Goal: Check status: Check status

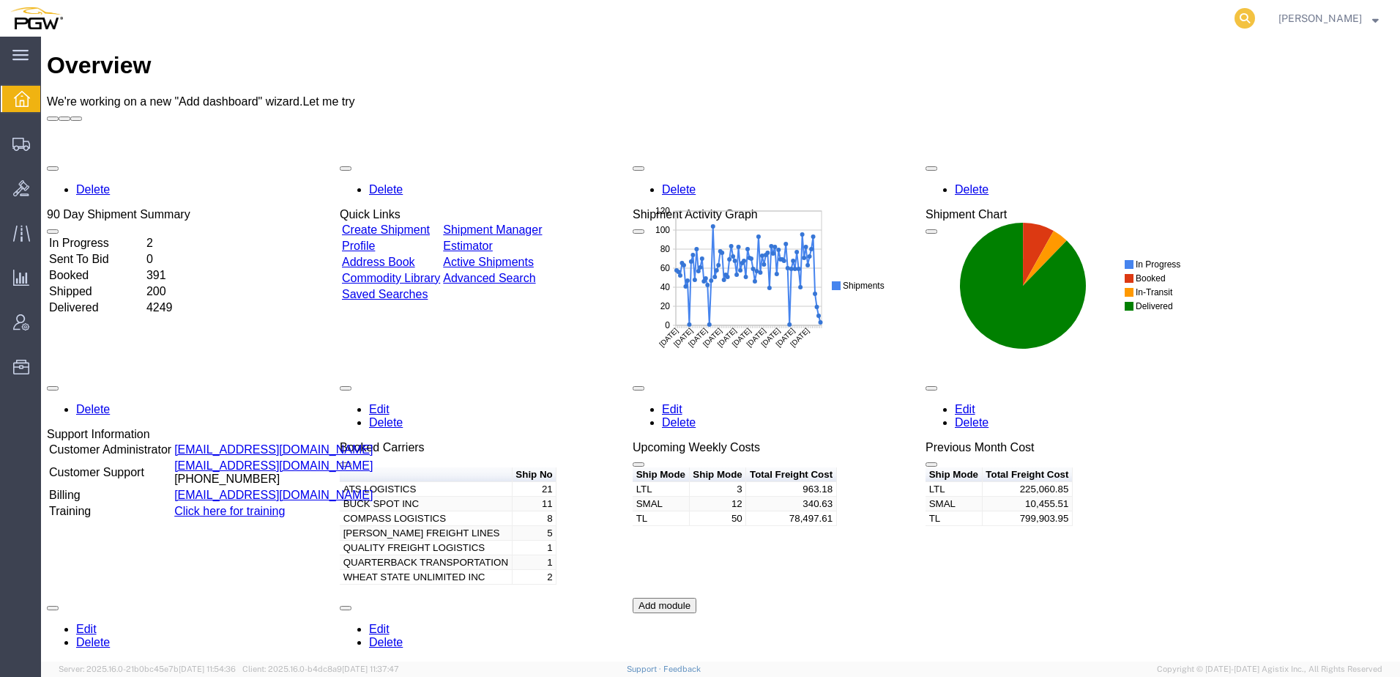
click at [1255, 17] on icon at bounding box center [1245, 18] width 21 height 21
click at [1053, 23] on input "search" at bounding box center [1011, 18] width 445 height 35
paste input "56483288"
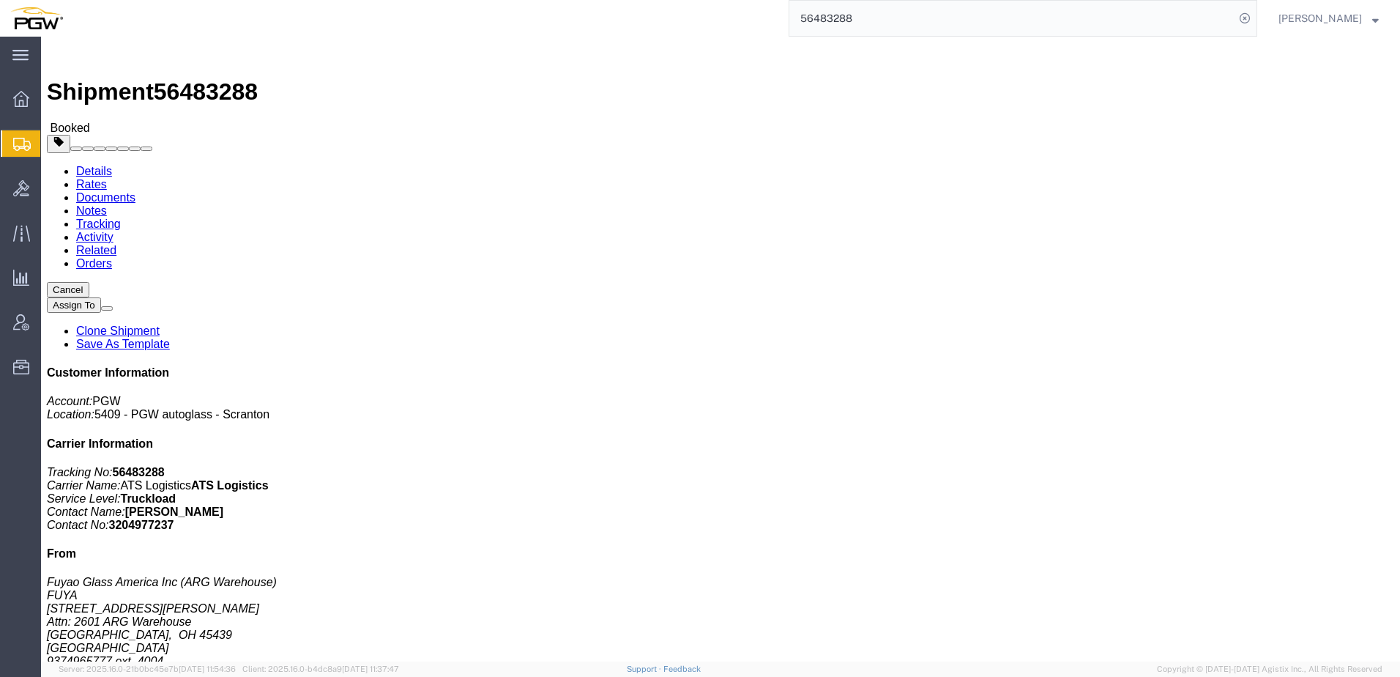
click at [0, 0] on span "Shipment Manager" at bounding box center [0, 0] width 0 height 0
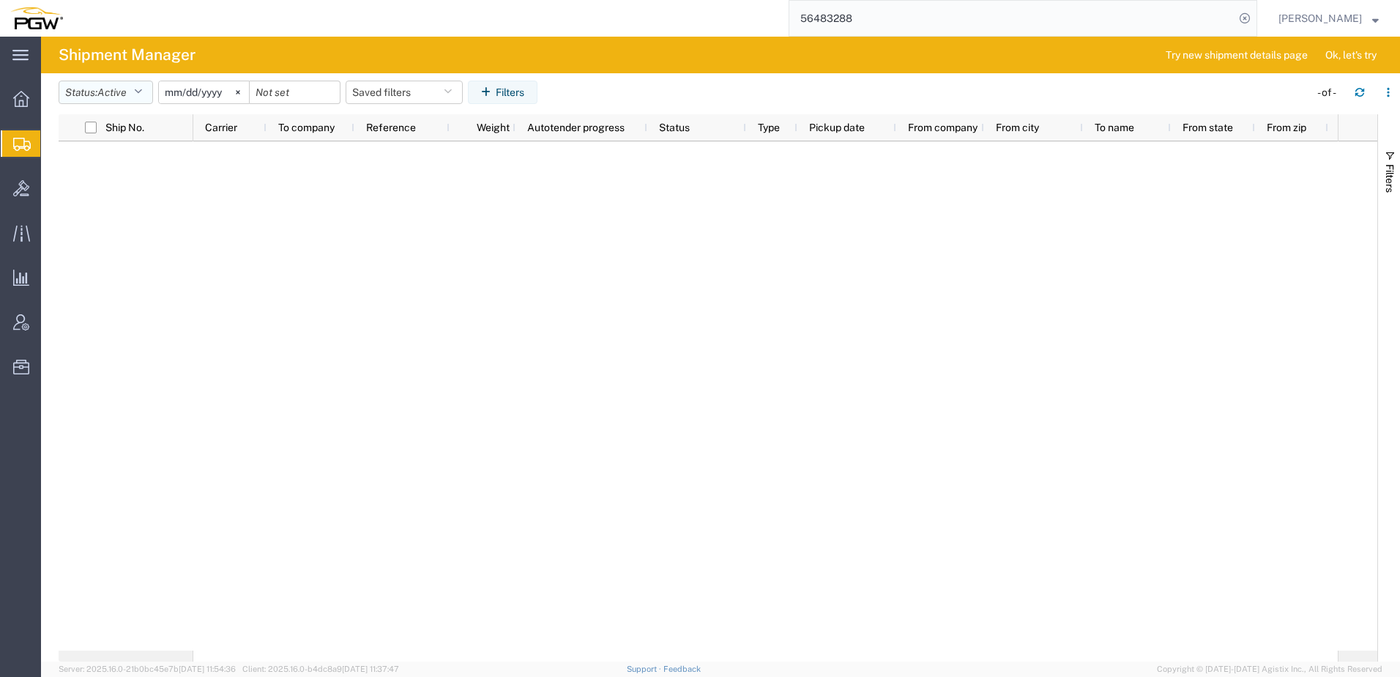
click at [127, 91] on span "Active" at bounding box center [111, 92] width 29 height 12
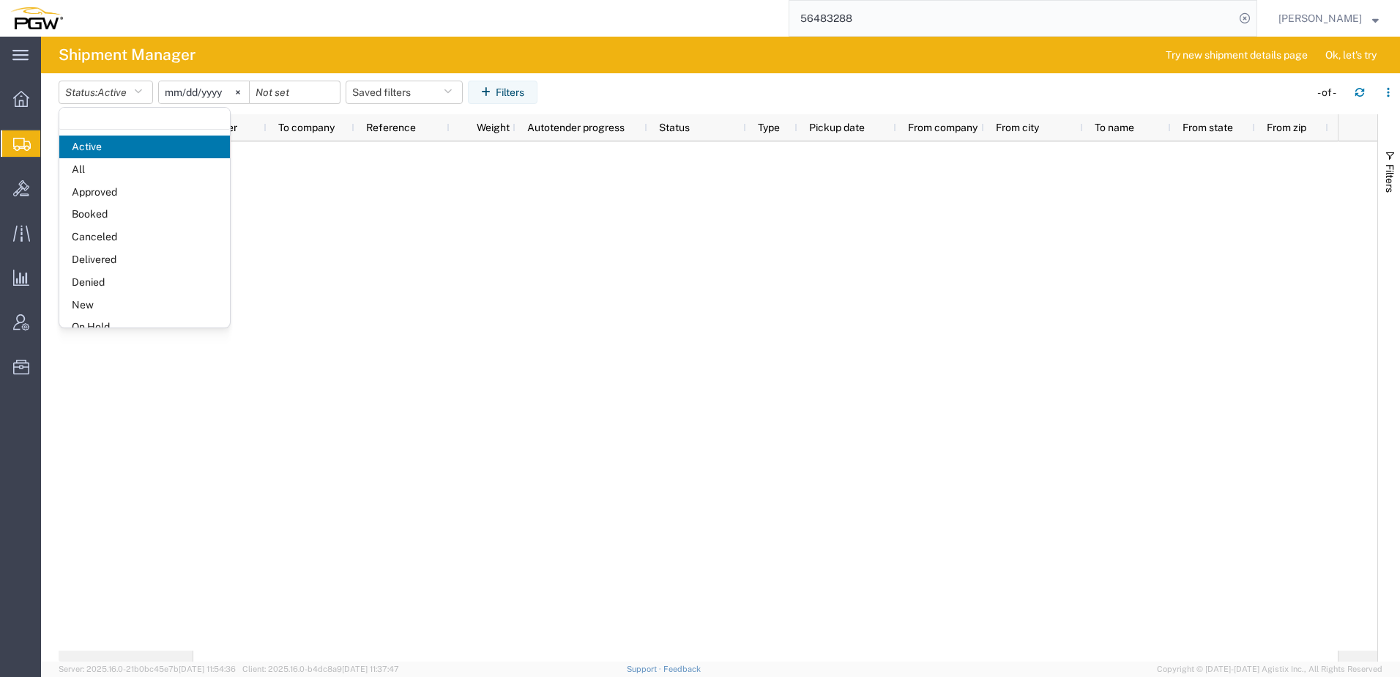
drag, startPoint x: 87, startPoint y: 303, endPoint x: 109, endPoint y: 267, distance: 42.7
click at [88, 303] on span "New" at bounding box center [144, 305] width 171 height 23
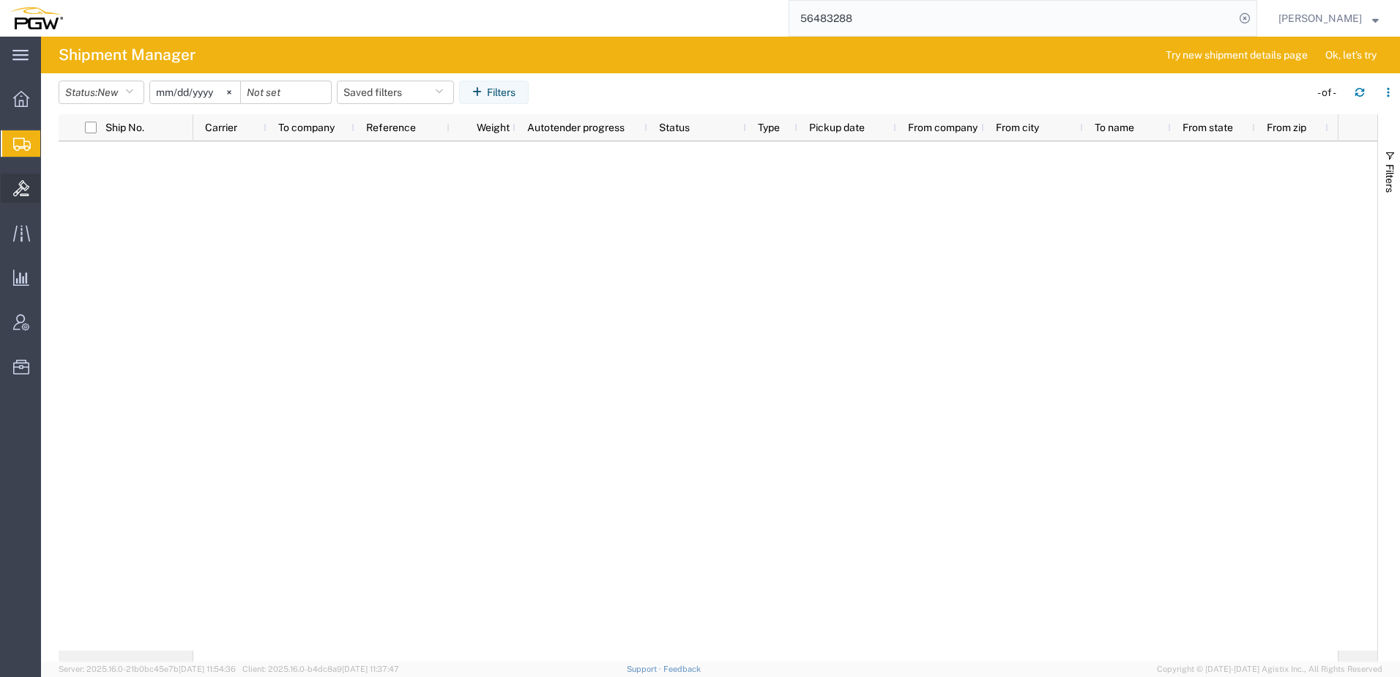
click at [17, 185] on icon at bounding box center [21, 188] width 16 height 16
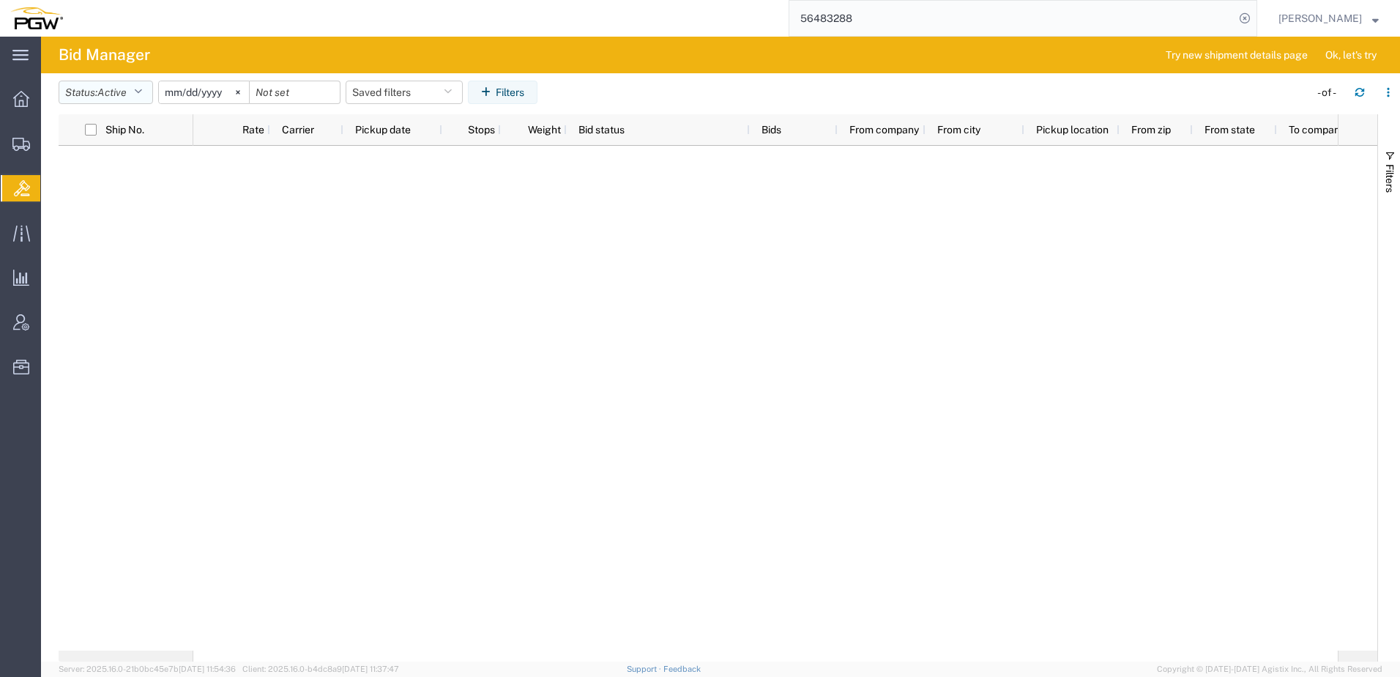
click at [101, 103] on button "Status: Active" at bounding box center [106, 92] width 94 height 23
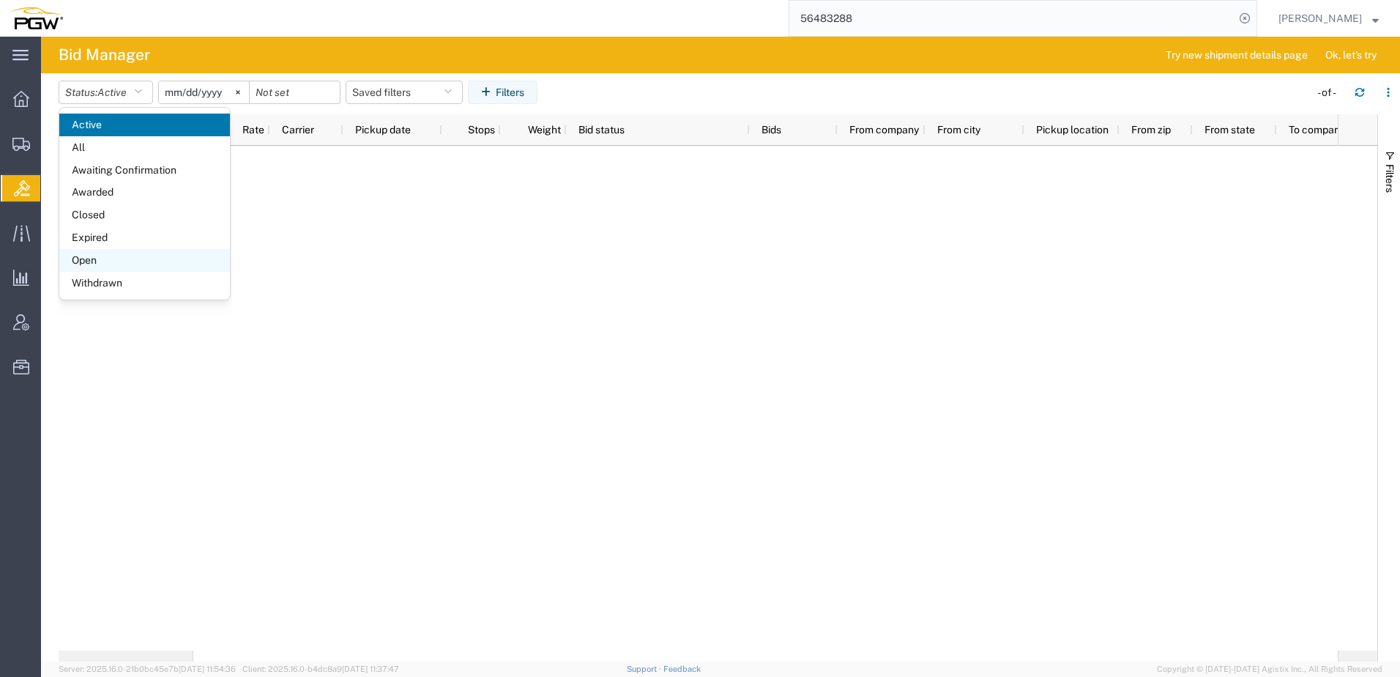
click at [86, 262] on span "Open" at bounding box center [144, 260] width 171 height 23
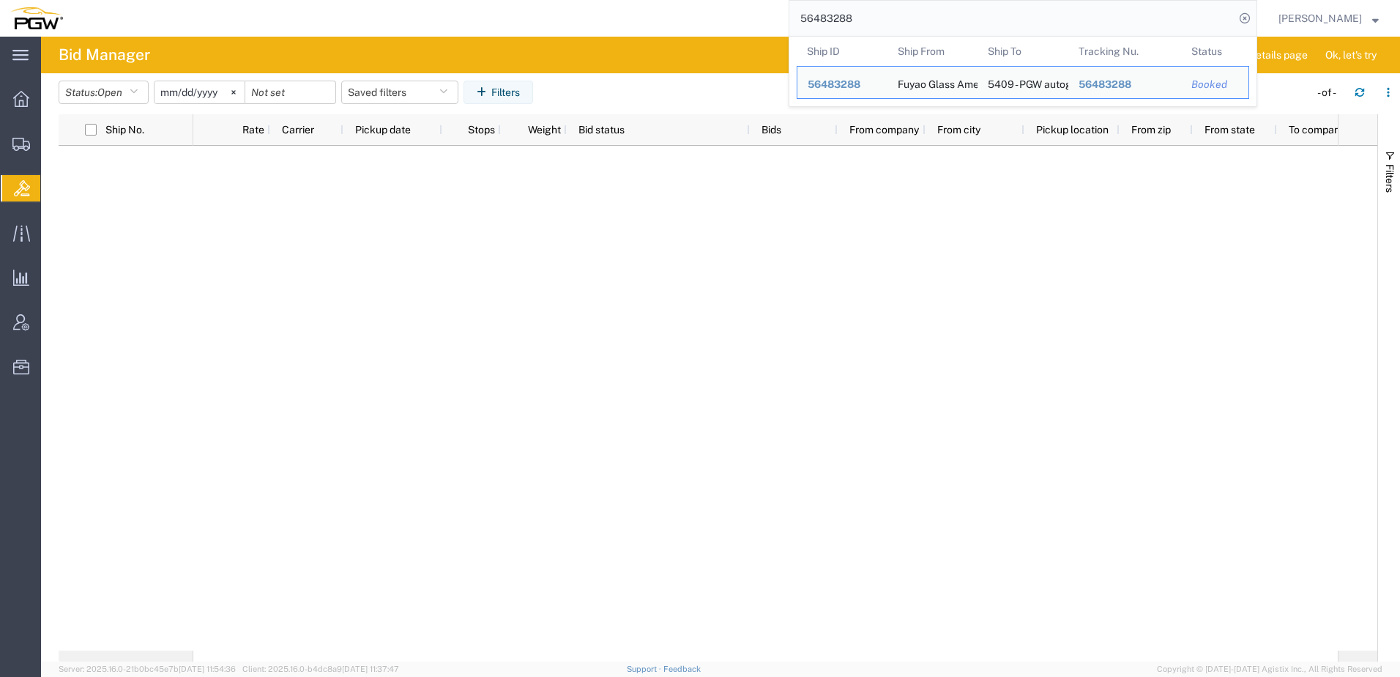
drag, startPoint x: 931, startPoint y: 20, endPoint x: 313, endPoint y: 14, distance: 617.3
click at [331, 15] on div "56483288 Ship ID Ship From Ship To Tracking Nu. Status Ship ID 56483288 Ship Fr…" at bounding box center [665, 18] width 1184 height 37
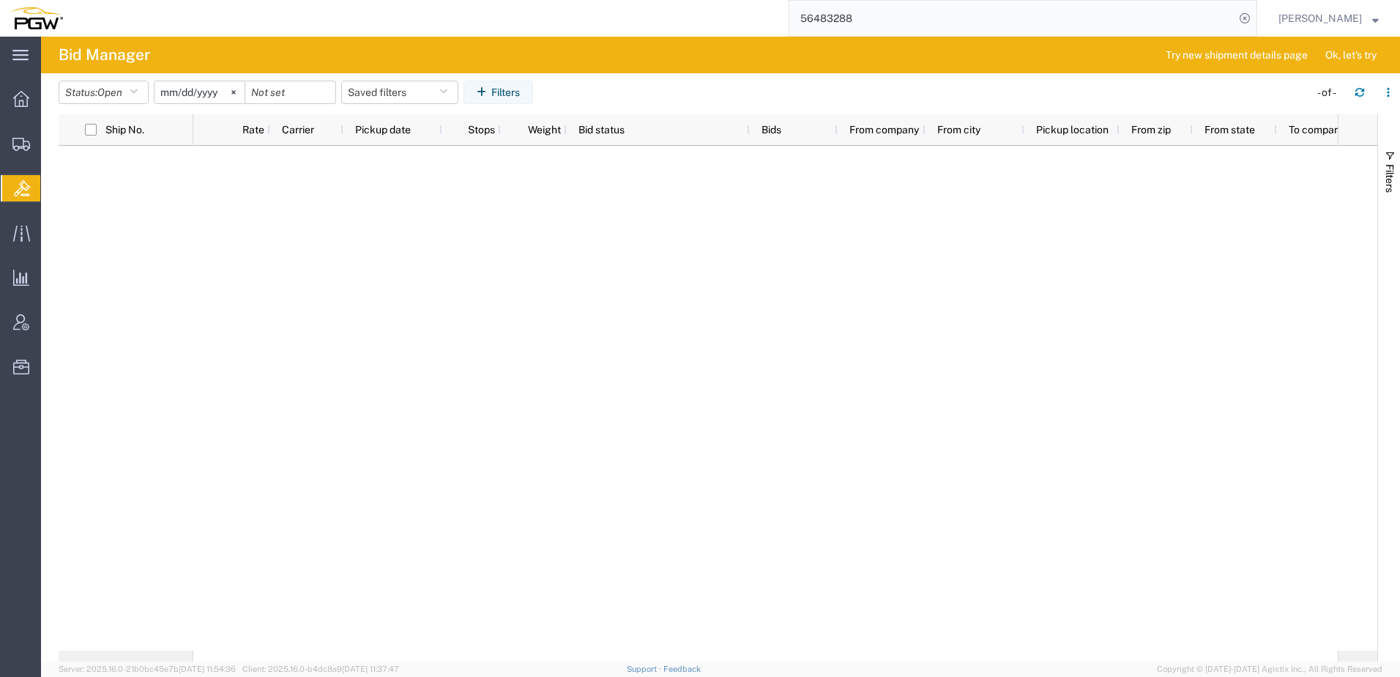
paste input "501916"
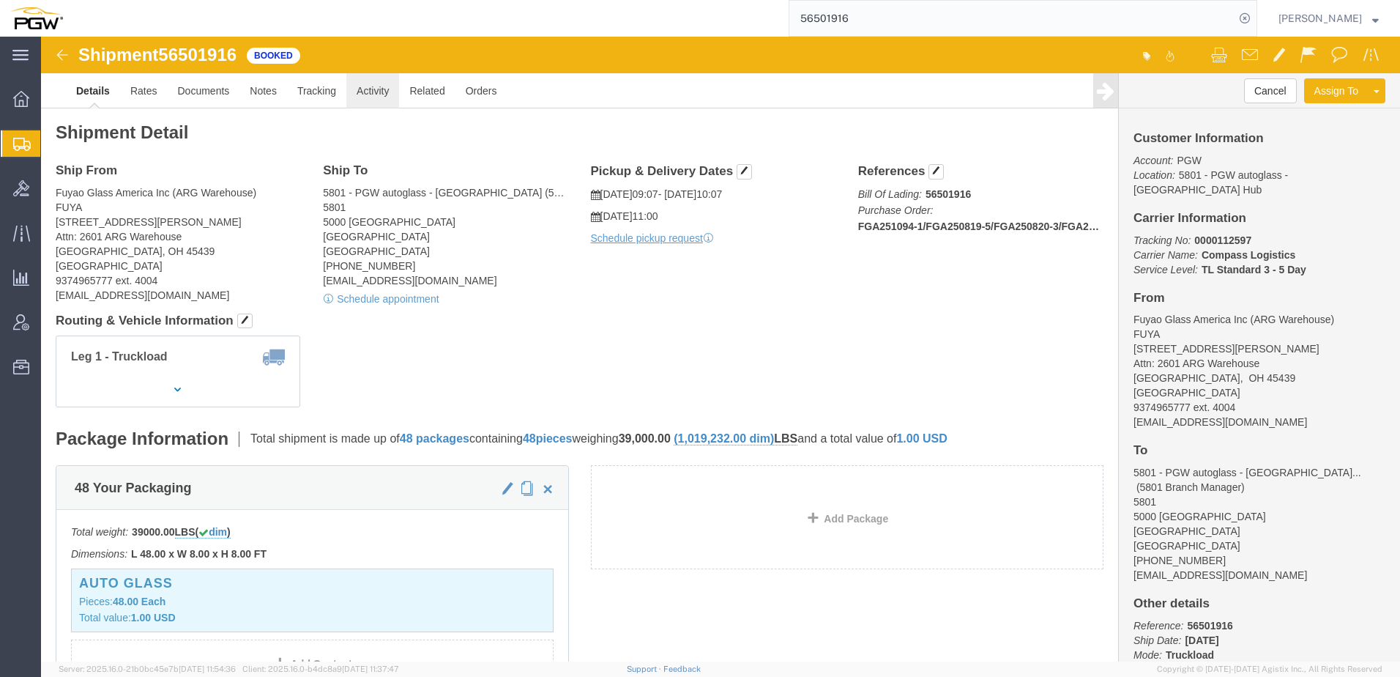
click link "Activity"
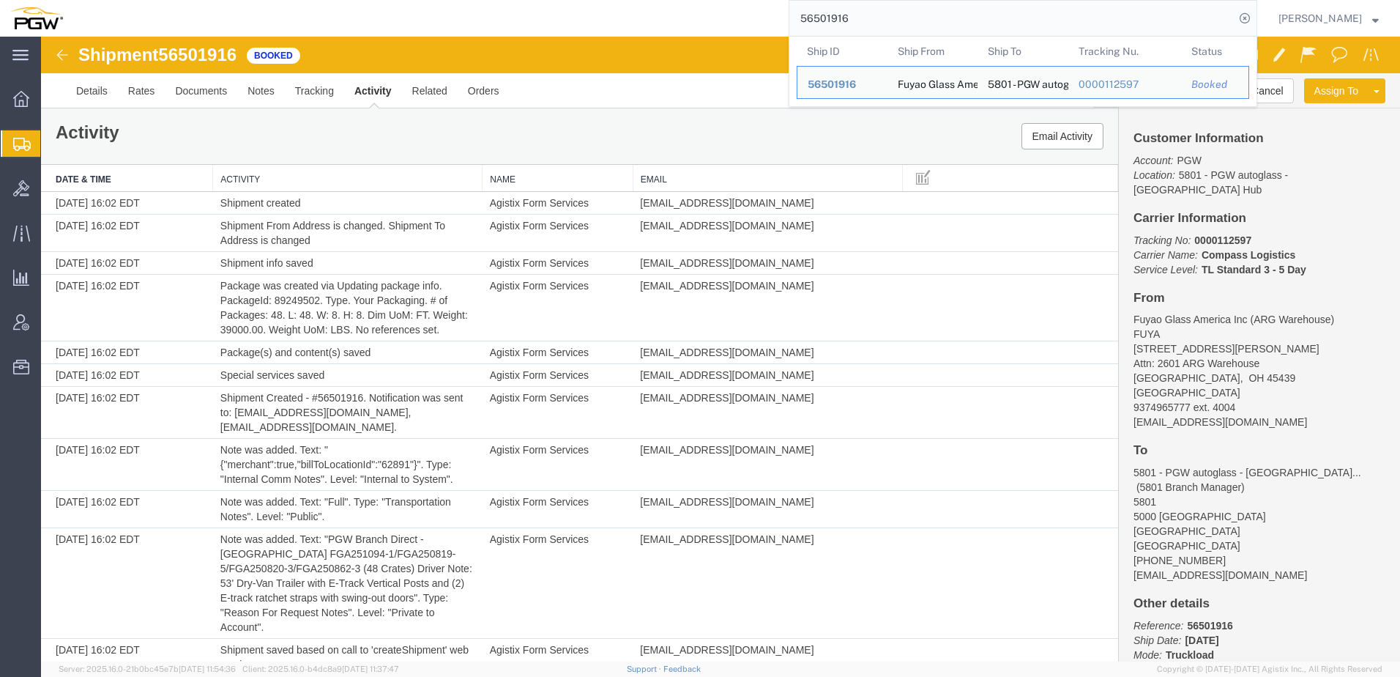
drag, startPoint x: 936, startPoint y: 20, endPoint x: -31, endPoint y: -10, distance: 967.1
click at [0, 0] on html "main_menu Created with Sketch. Collapse Menu Overview Shipments Shipment Manage…" at bounding box center [700, 338] width 1400 height 677
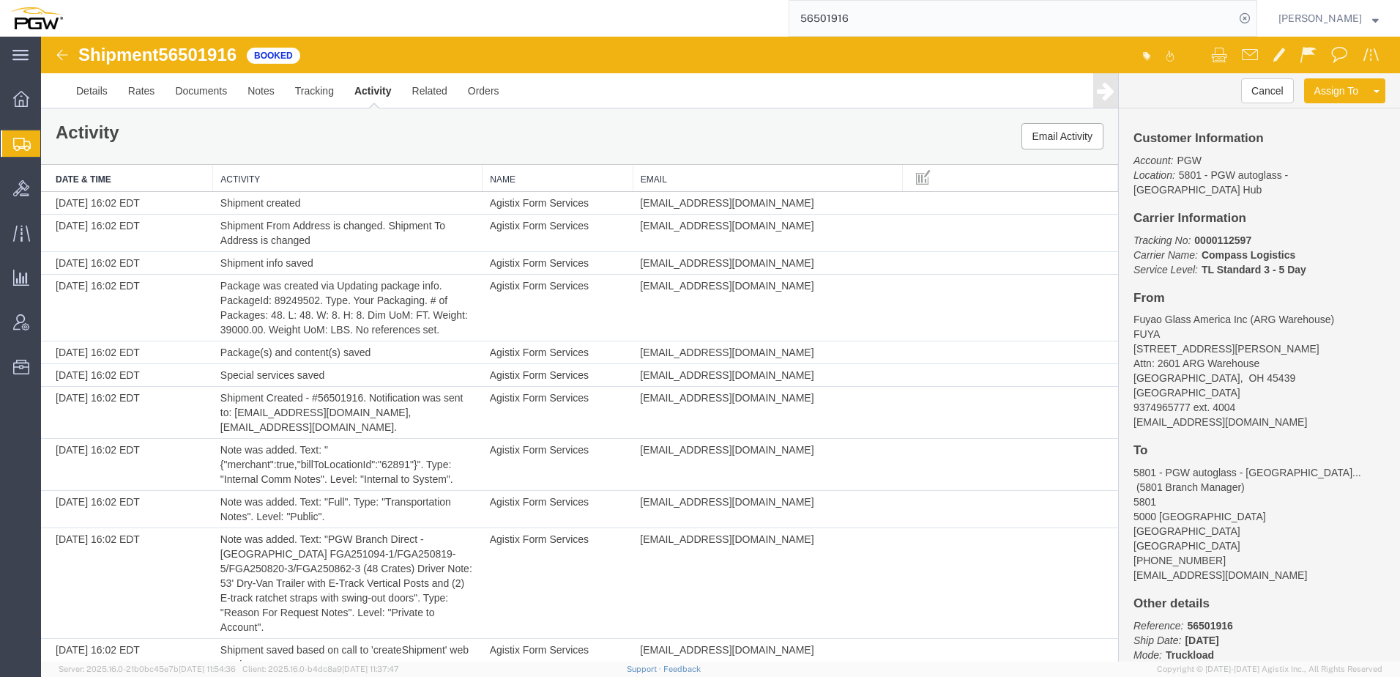
paste input "55"
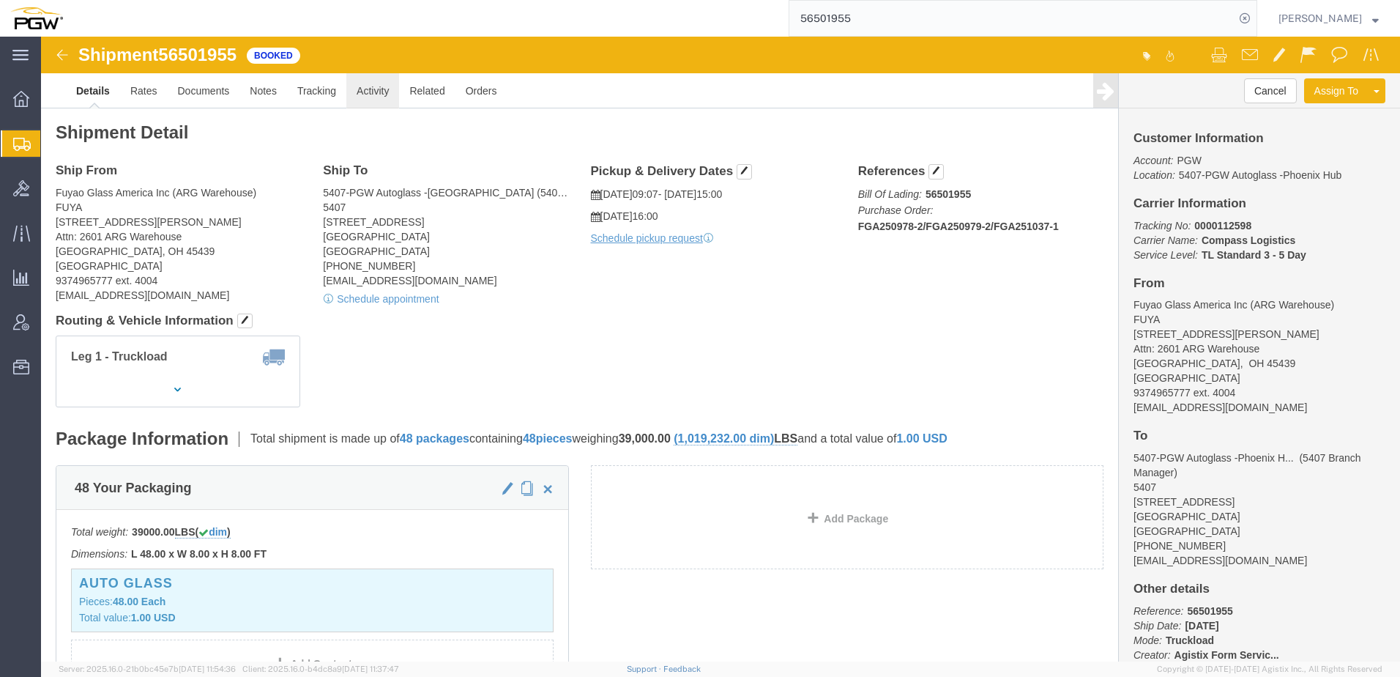
click link "Activity"
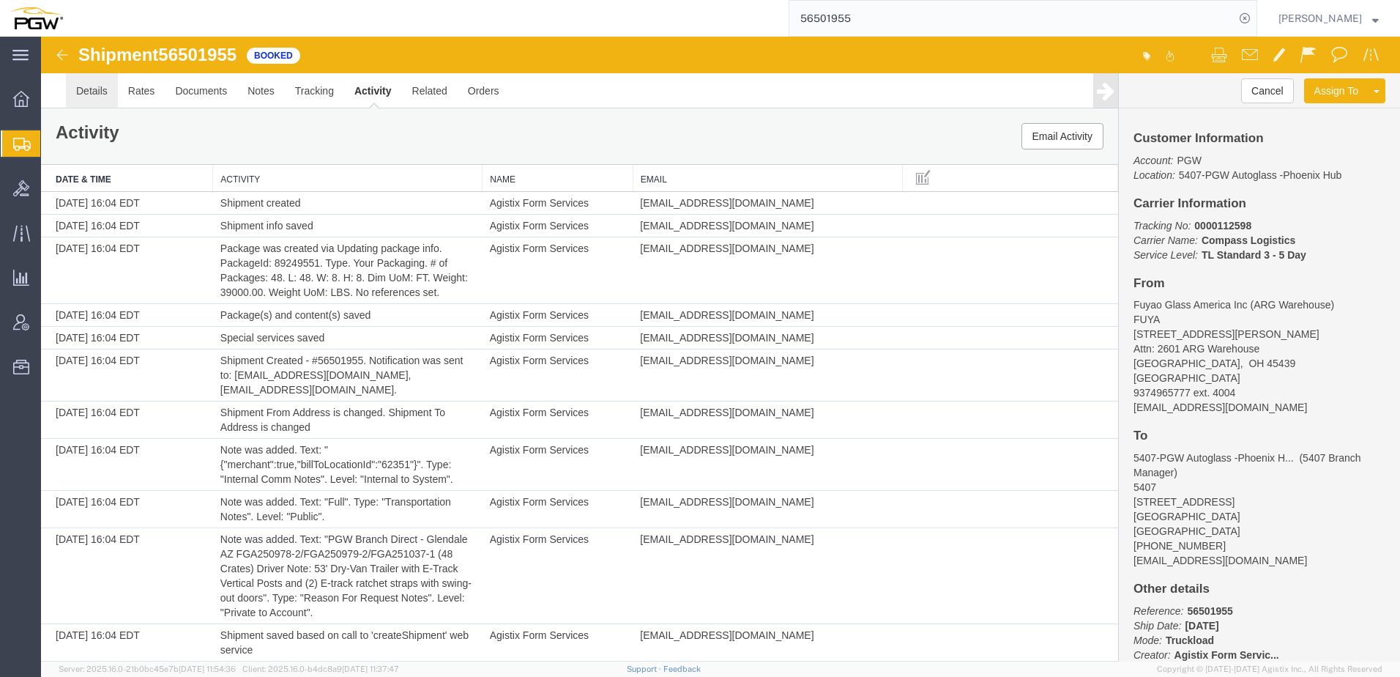
click at [92, 89] on link "Details" at bounding box center [92, 90] width 52 height 35
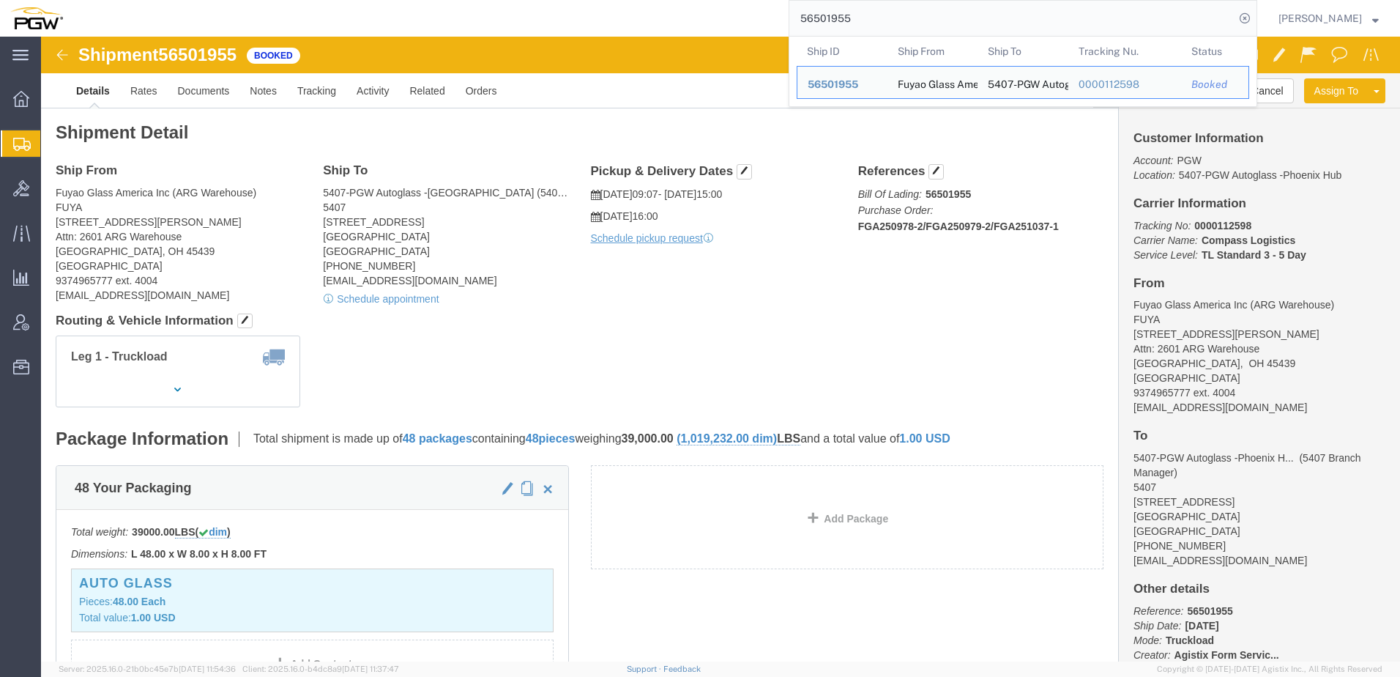
drag, startPoint x: 938, startPoint y: 9, endPoint x: 10, endPoint y: 13, distance: 927.8
paste input "445044"
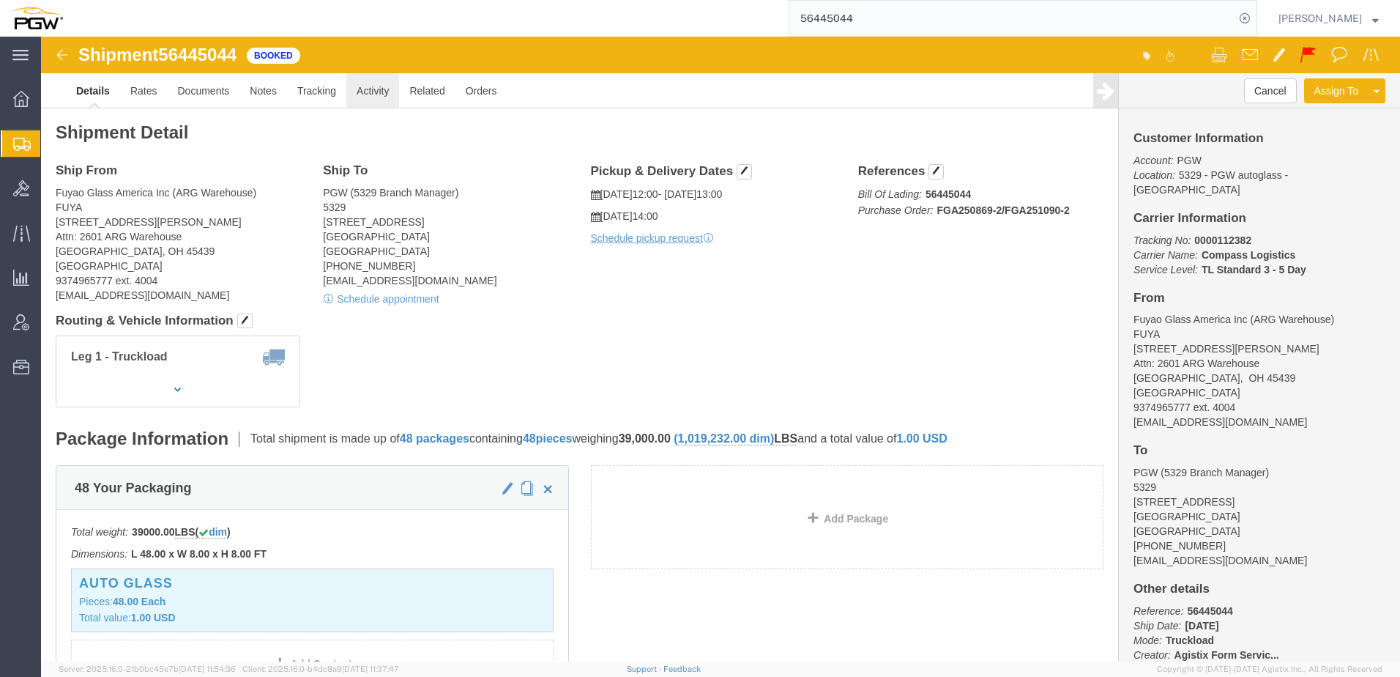
click link "Activity"
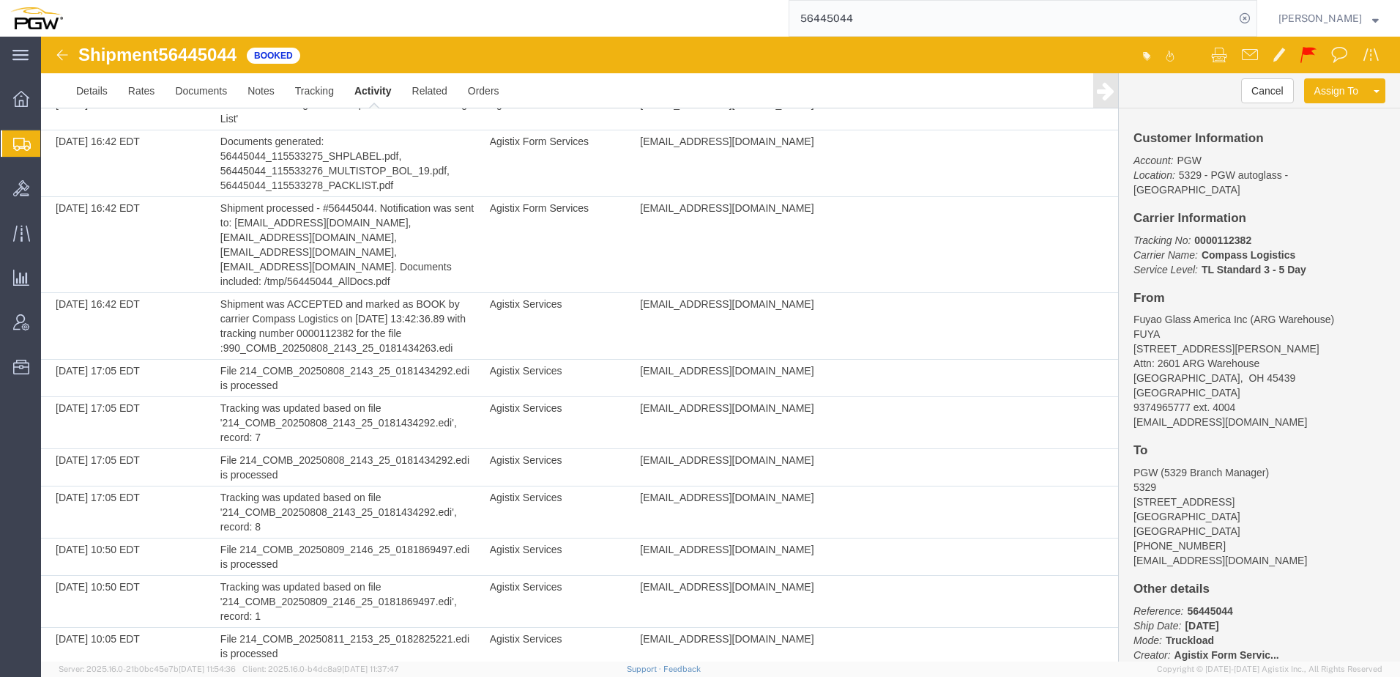
scroll to position [1439, 0]
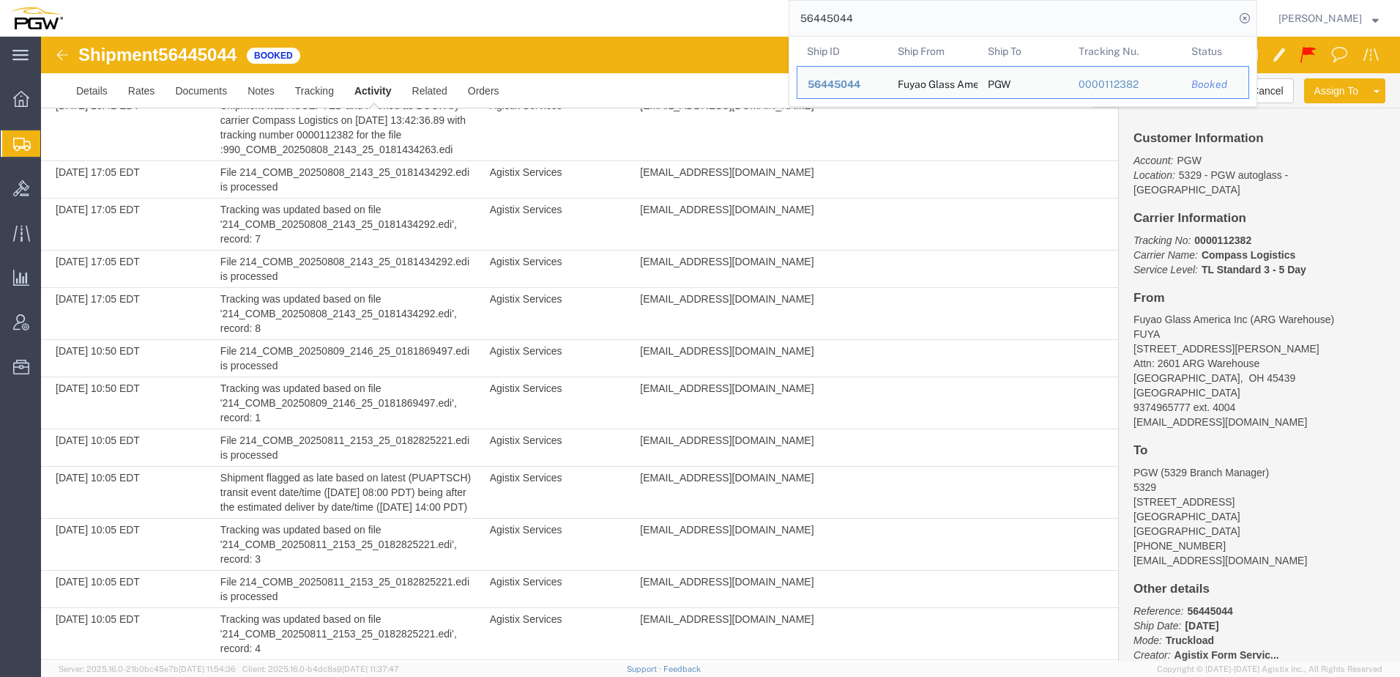
drag, startPoint x: 942, startPoint y: 26, endPoint x: 305, endPoint y: -4, distance: 638.5
click at [305, 0] on html "main_menu Created with Sketch. Collapse Menu Overview Shipments Shipment Manage…" at bounding box center [700, 338] width 1400 height 677
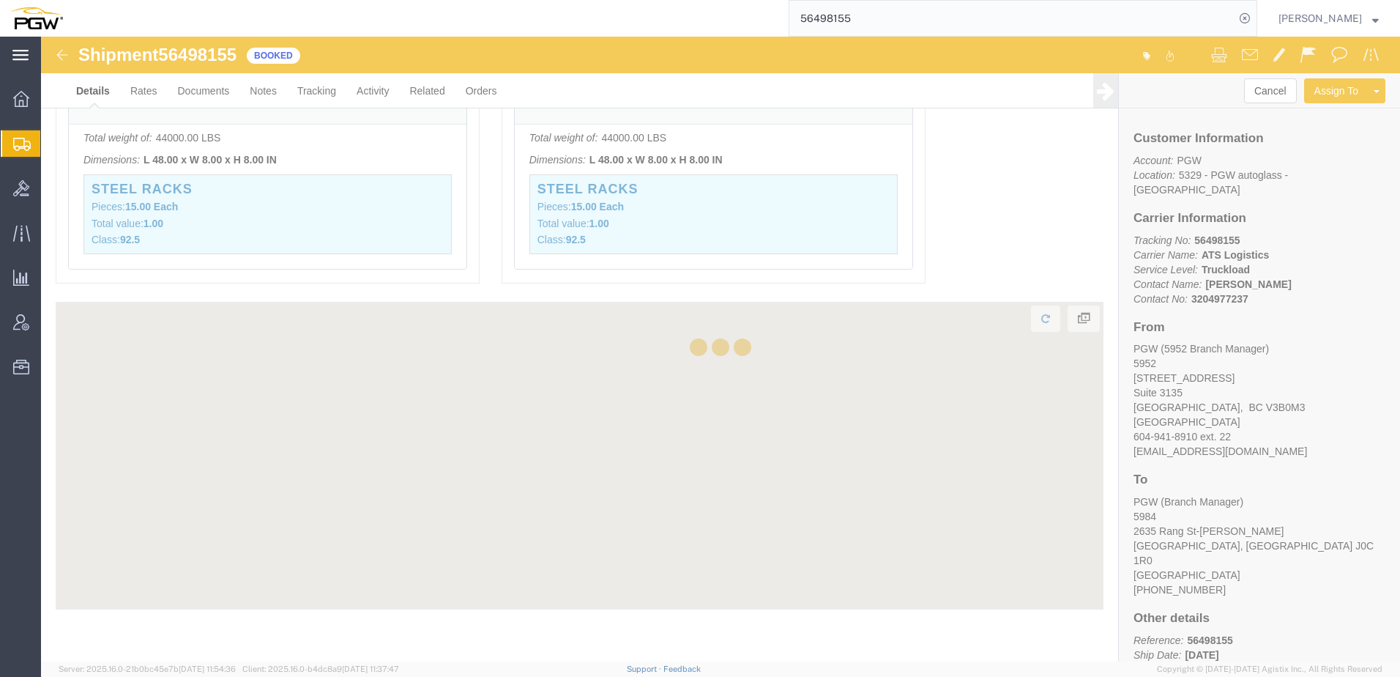
scroll to position [1037, 0]
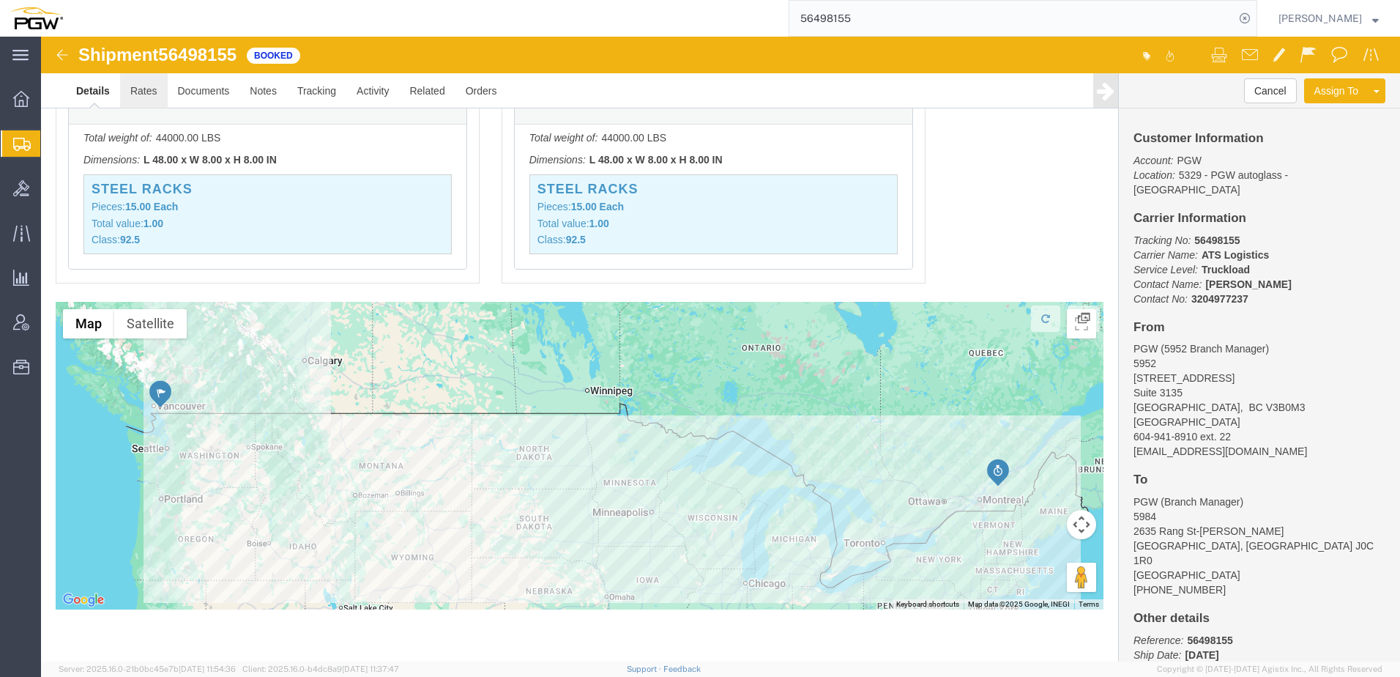
click link "Rates"
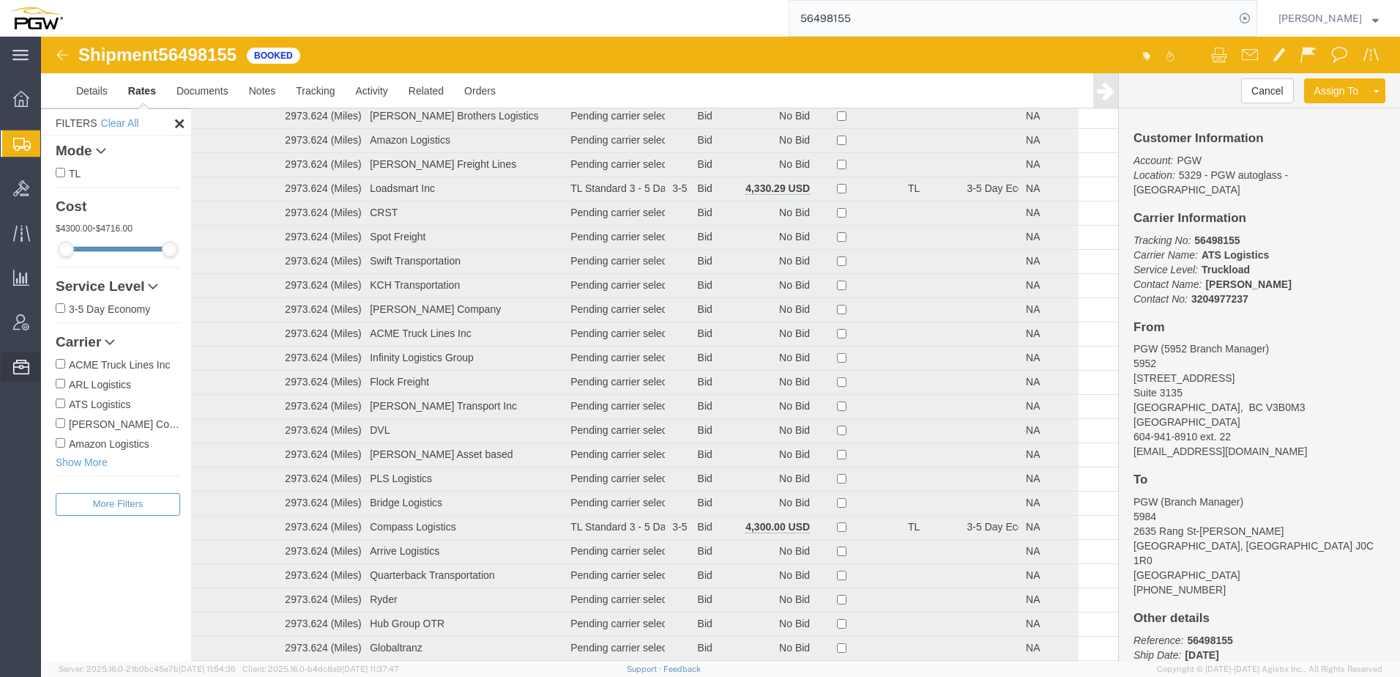
scroll to position [728, 0]
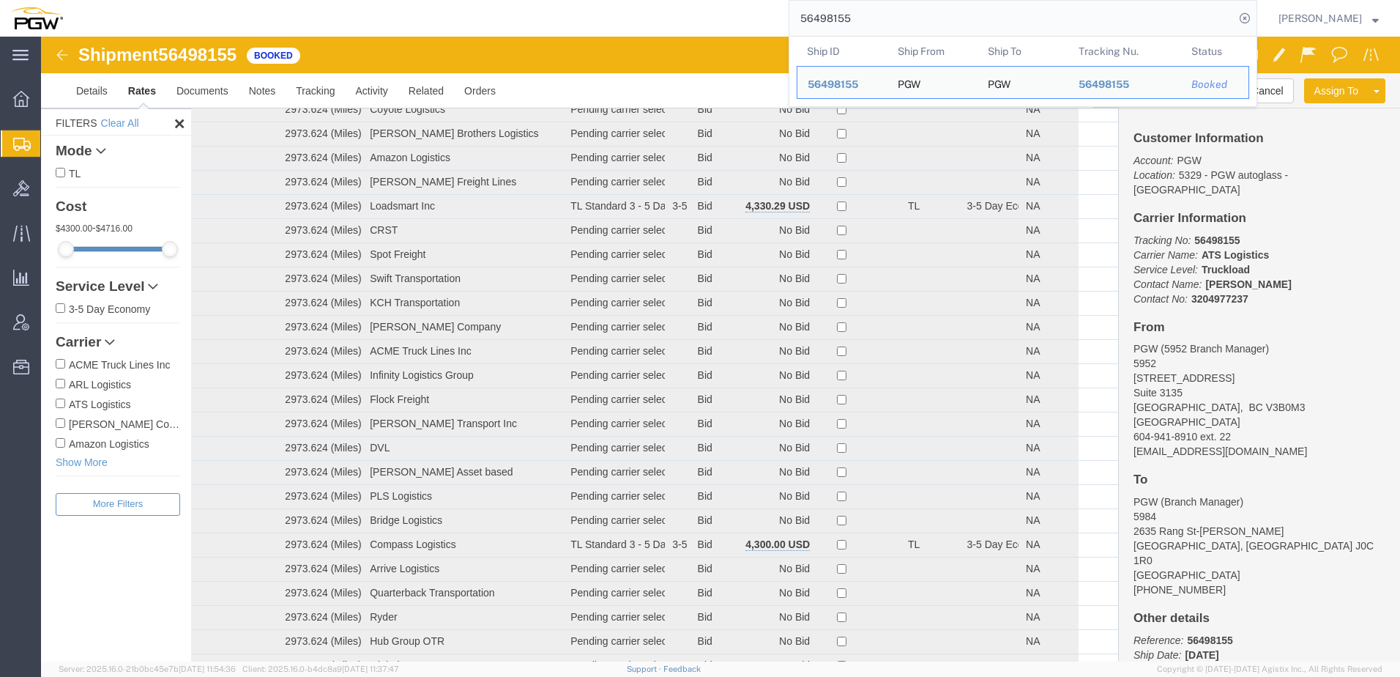
drag, startPoint x: 895, startPoint y: 17, endPoint x: -68, endPoint y: -38, distance: 964.5
click at [0, 0] on html "main_menu Created with Sketch. Collapse Menu Overview Shipments Shipment Manage…" at bounding box center [700, 338] width 1400 height 677
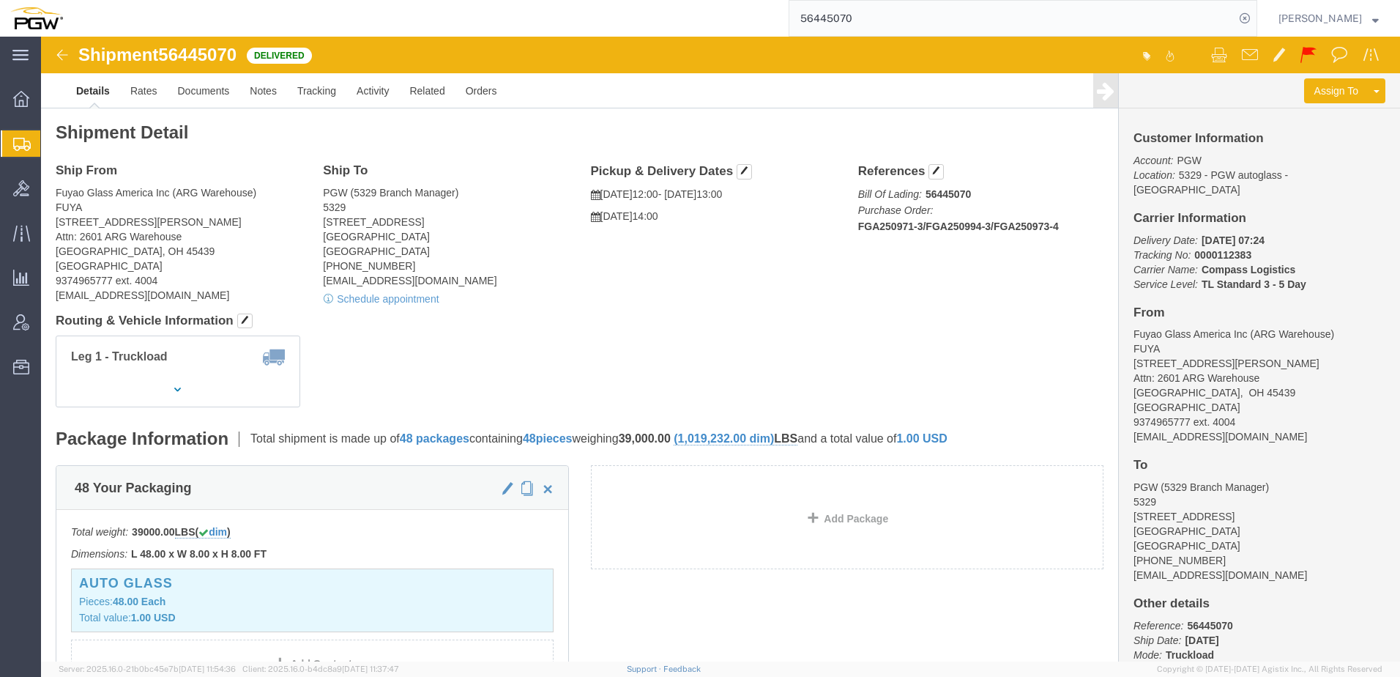
click div "Ship From Fuyao Glass America Inc ([GEOGRAPHIC_DATA]) FUYA [STREET_ADDRESS][PER…"
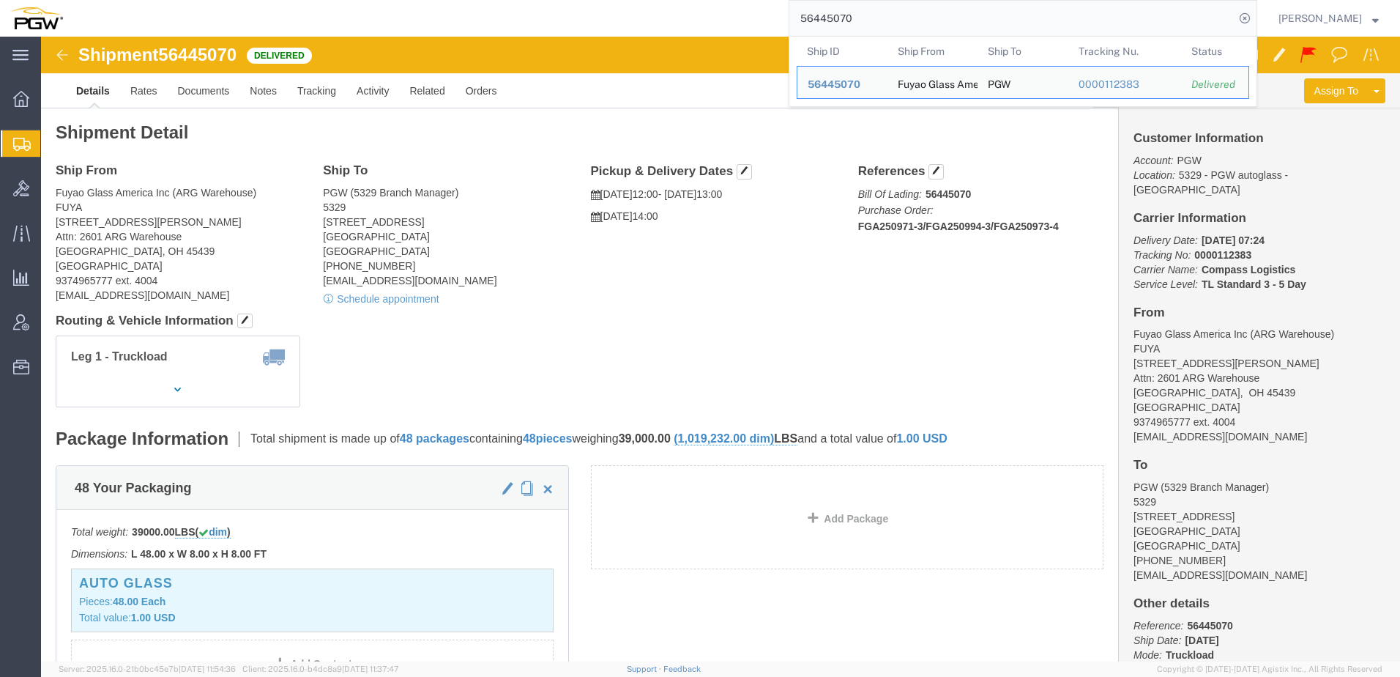
drag, startPoint x: 991, startPoint y: 24, endPoint x: 229, endPoint y: 4, distance: 762.5
click at [223, 9] on div "56445070 Ship ID Ship From Ship To Tracking Nu. Status Ship ID 56445070 Ship Fr…" at bounding box center [665, 18] width 1184 height 37
paste input "83075"
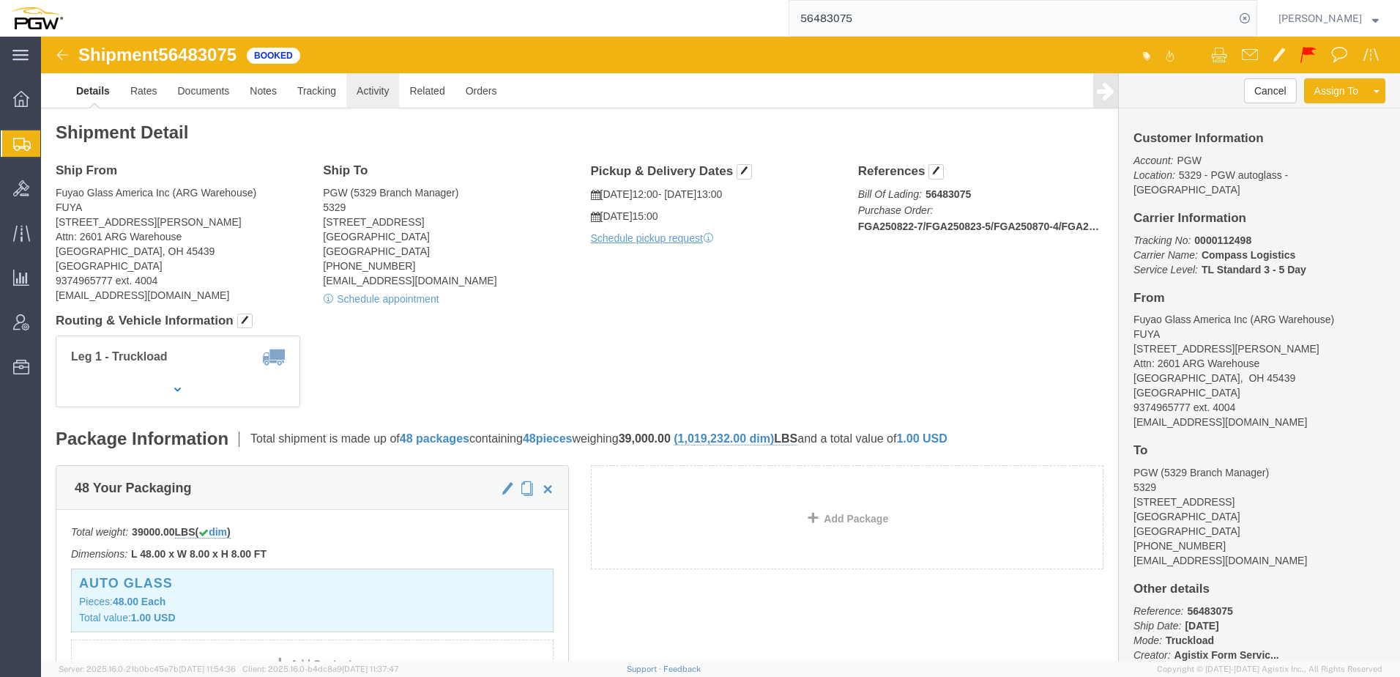
click link "Activity"
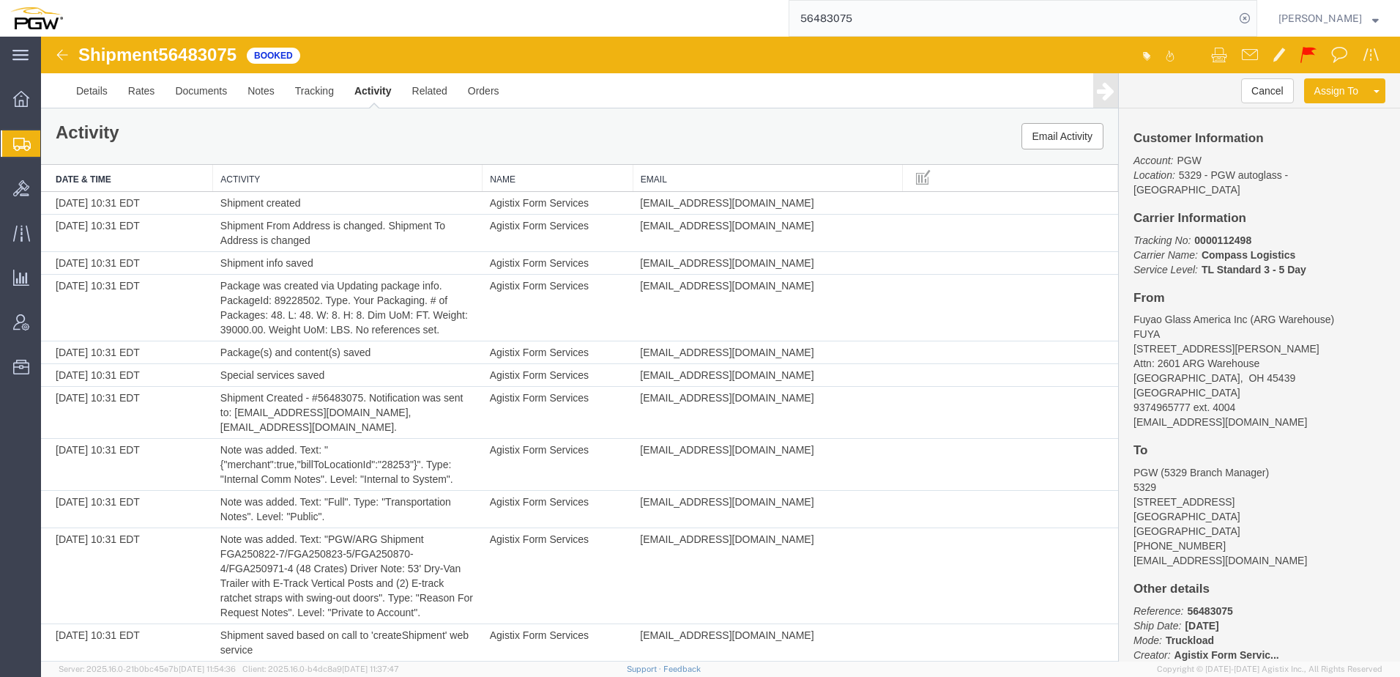
drag, startPoint x: 918, startPoint y: 23, endPoint x: 122, endPoint y: -38, distance: 797.6
click at [122, 0] on html "main_menu Created with Sketch. Collapse Menu Overview Shipments Shipment Manage…" at bounding box center [700, 338] width 1400 height 677
paste input "45013"
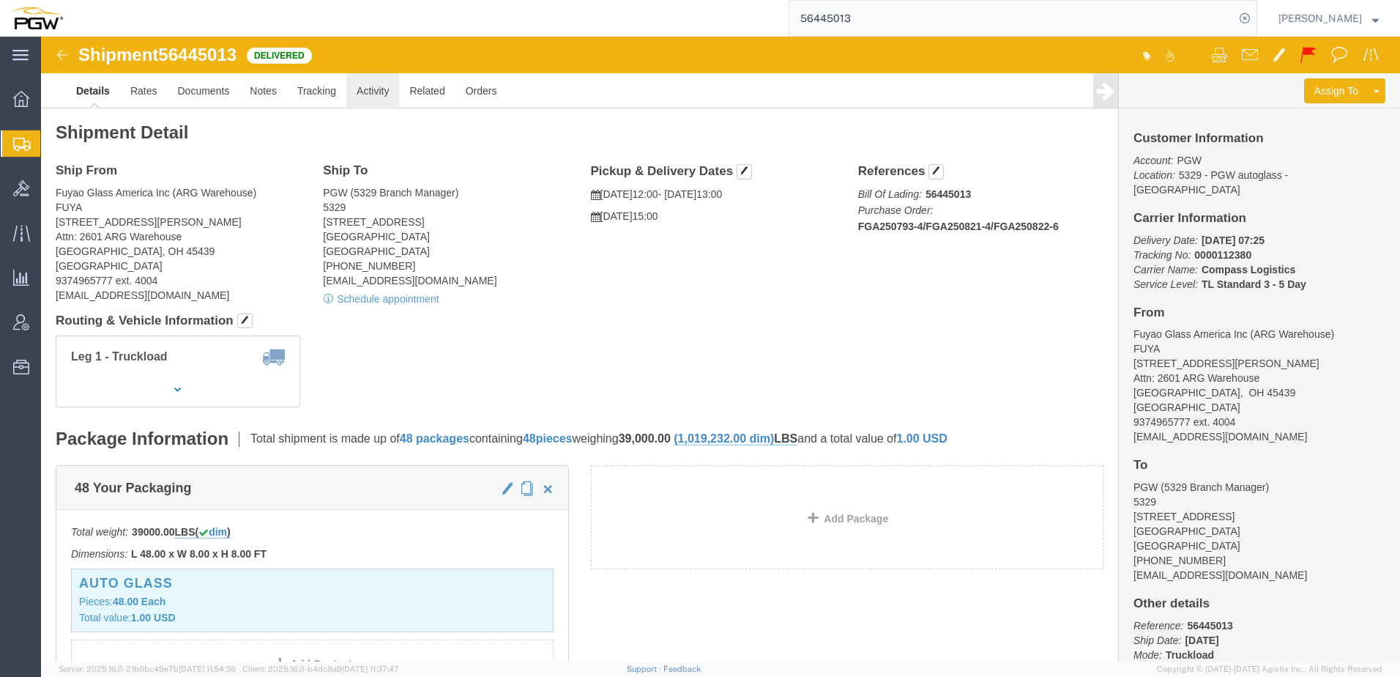
click link "Activity"
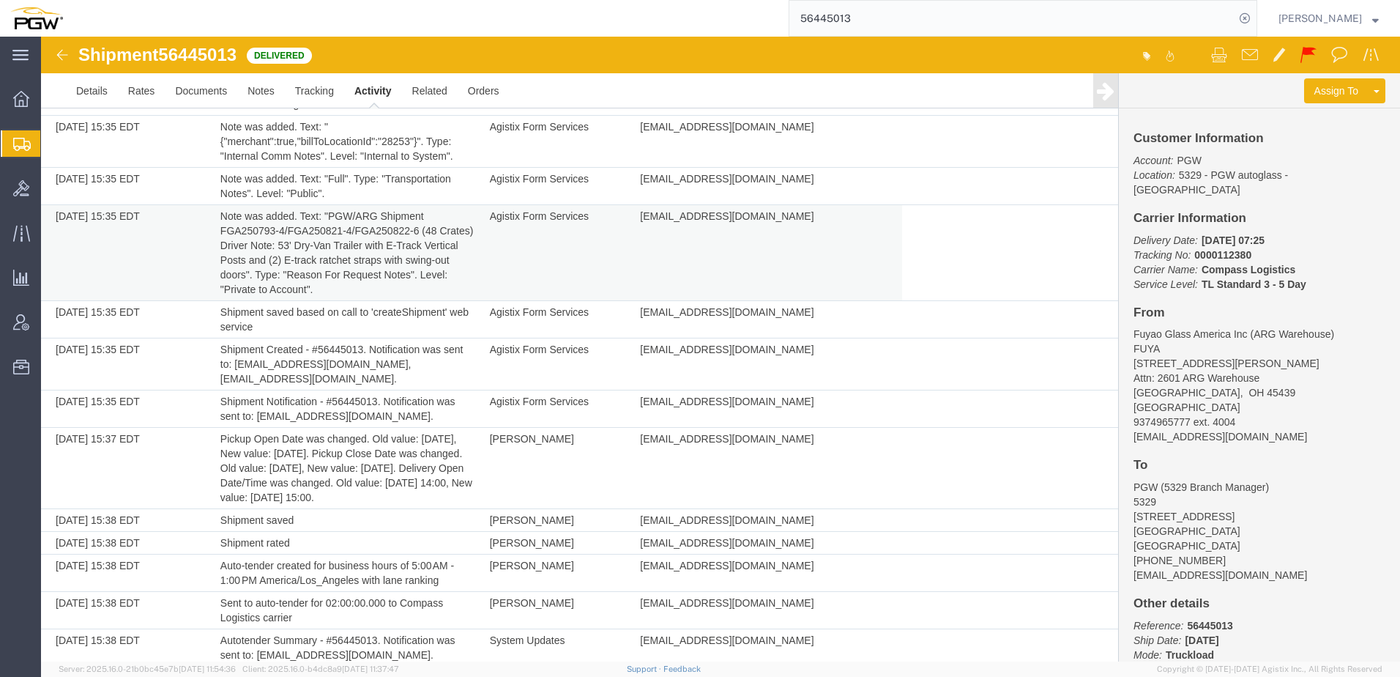
scroll to position [293, 0]
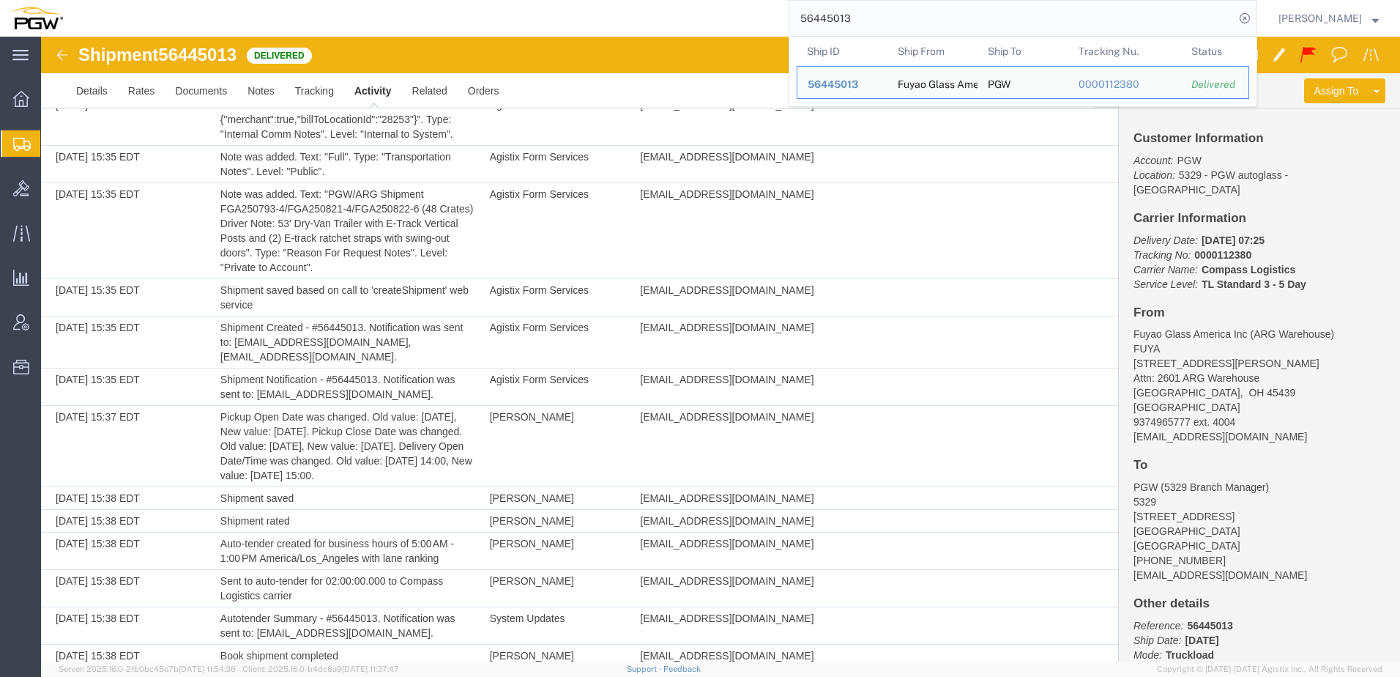
drag, startPoint x: 953, startPoint y: 21, endPoint x: -12, endPoint y: 7, distance: 964.5
click at [0, 7] on html "main_menu Created with Sketch. Collapse Menu Overview Shipments Shipment Manage…" at bounding box center [700, 338] width 1400 height 677
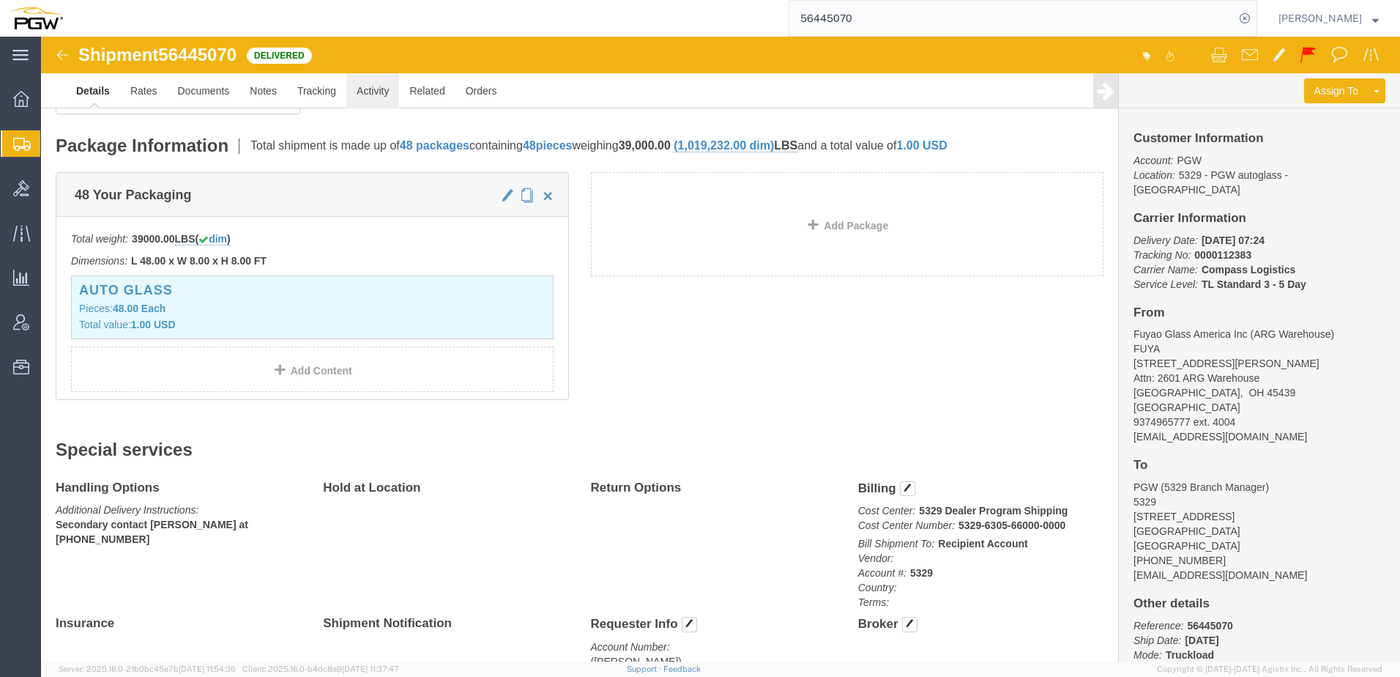
click link "Activity"
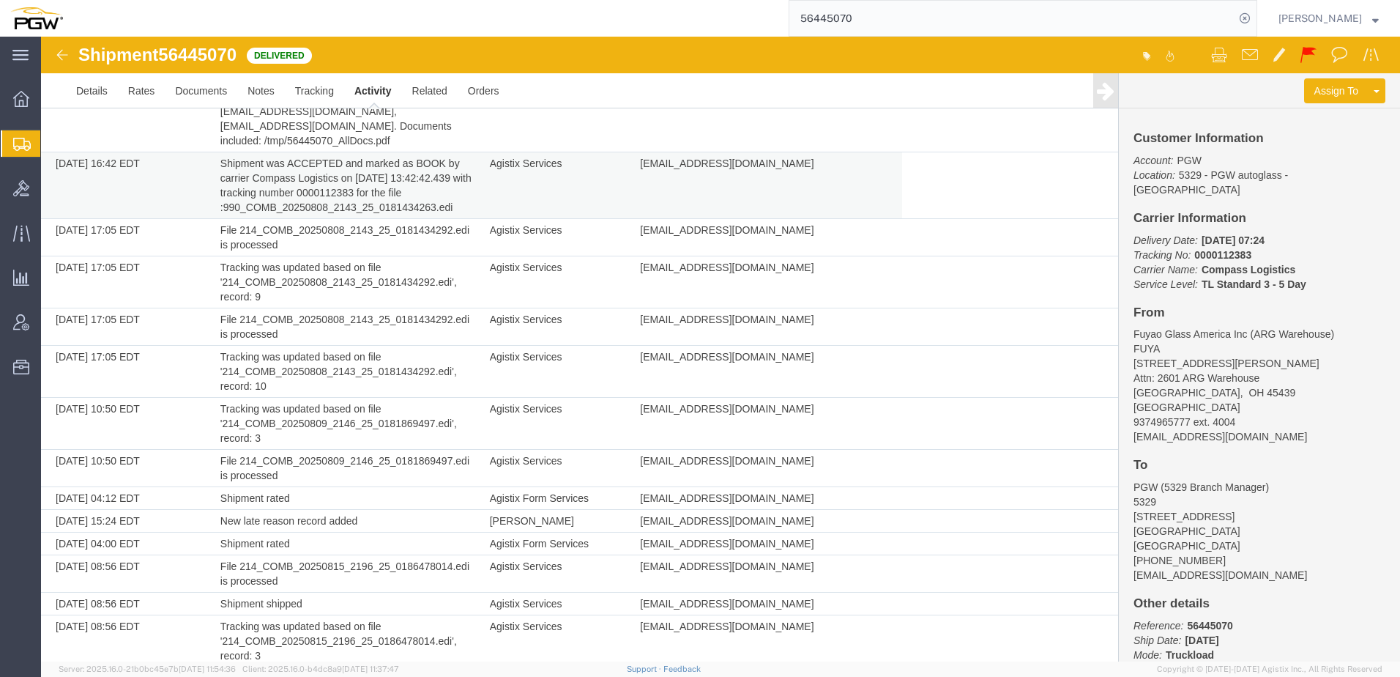
scroll to position [1391, 0]
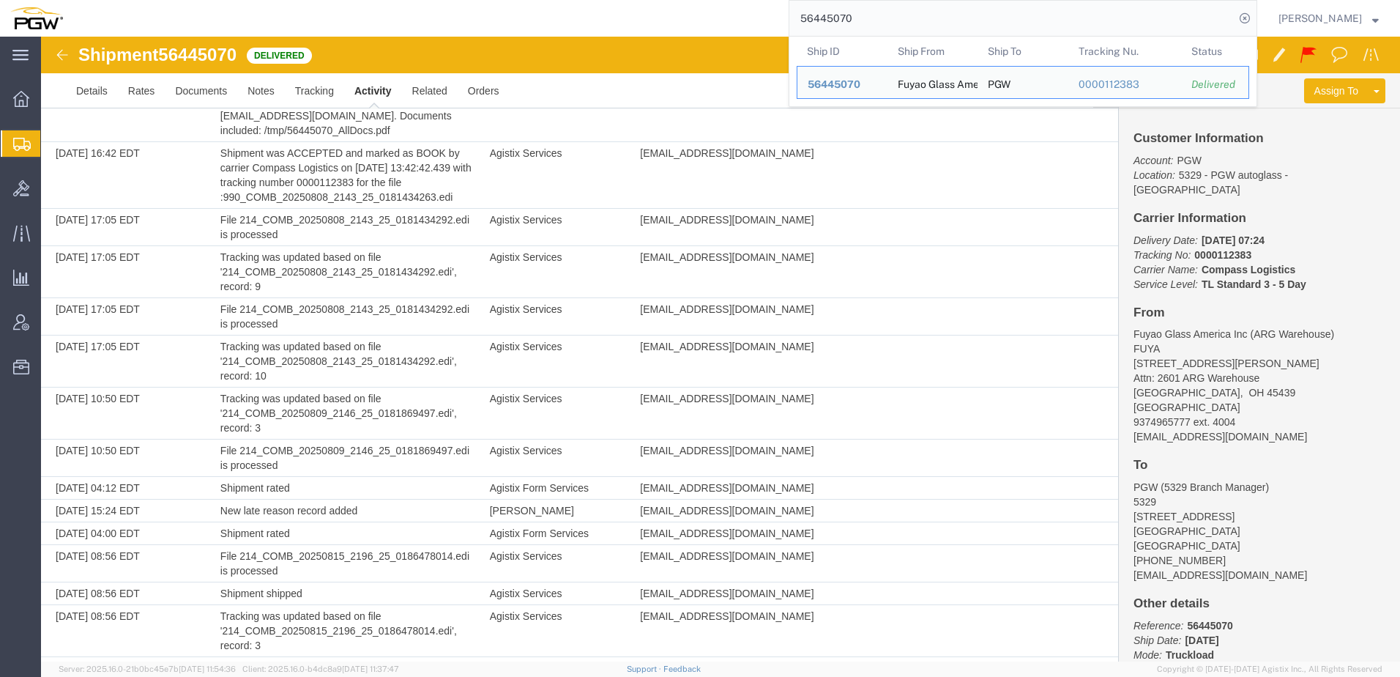
drag, startPoint x: 938, startPoint y: 23, endPoint x: 172, endPoint y: 26, distance: 766.0
click at [386, 29] on div "56445070 Ship ID Ship From Ship To Tracking Nu. Status Ship ID 56445070 Ship Fr…" at bounding box center [665, 18] width 1184 height 37
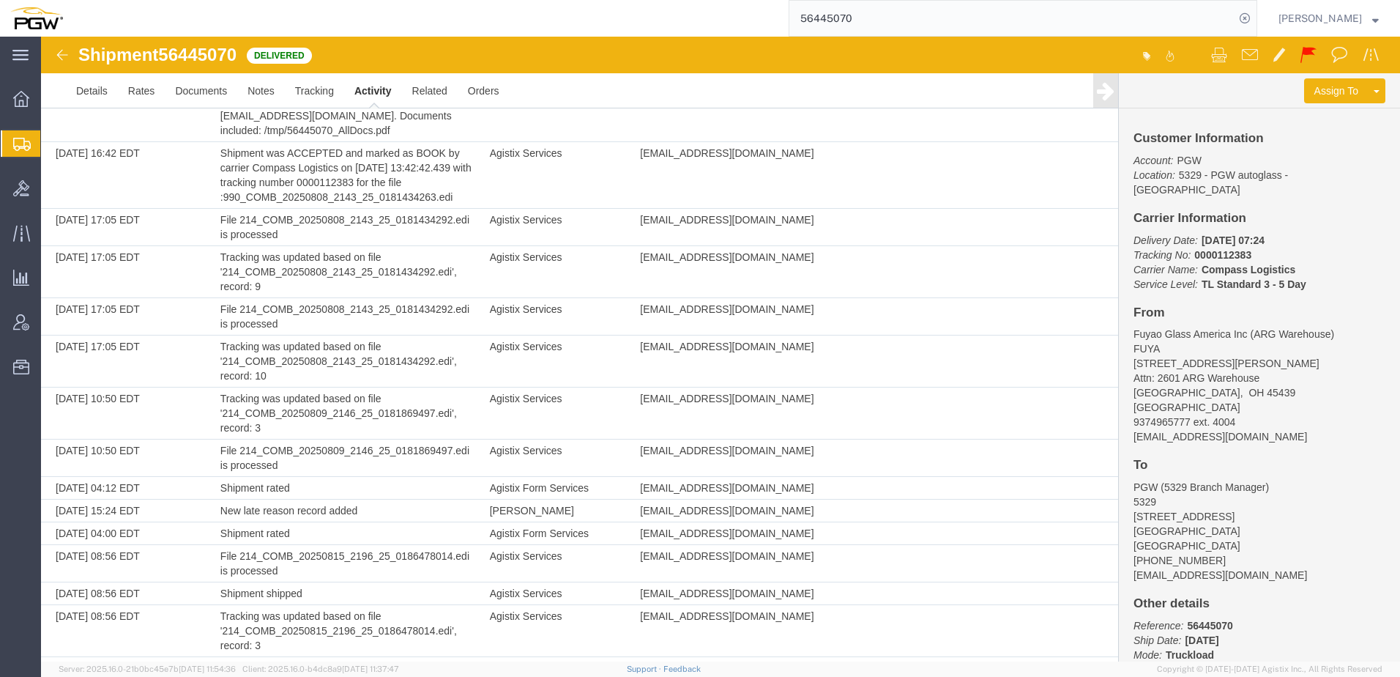
paste input "83075"
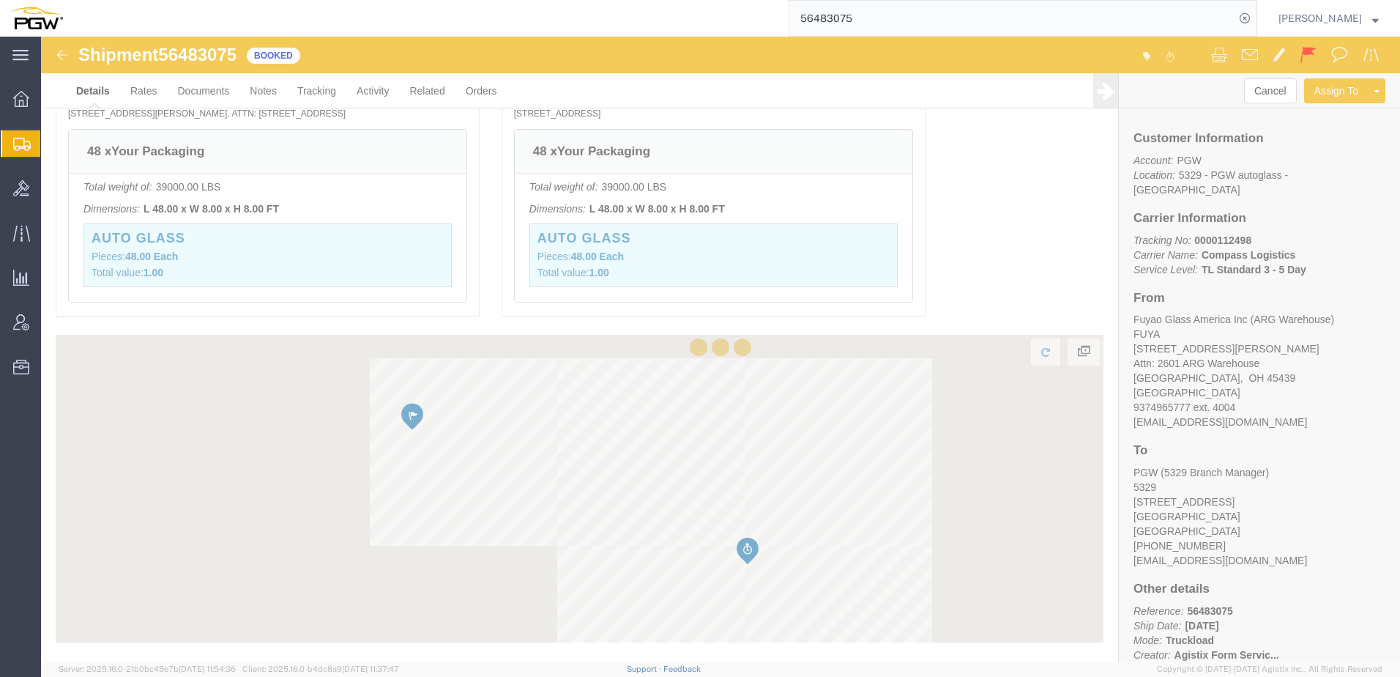
scroll to position [1066, 0]
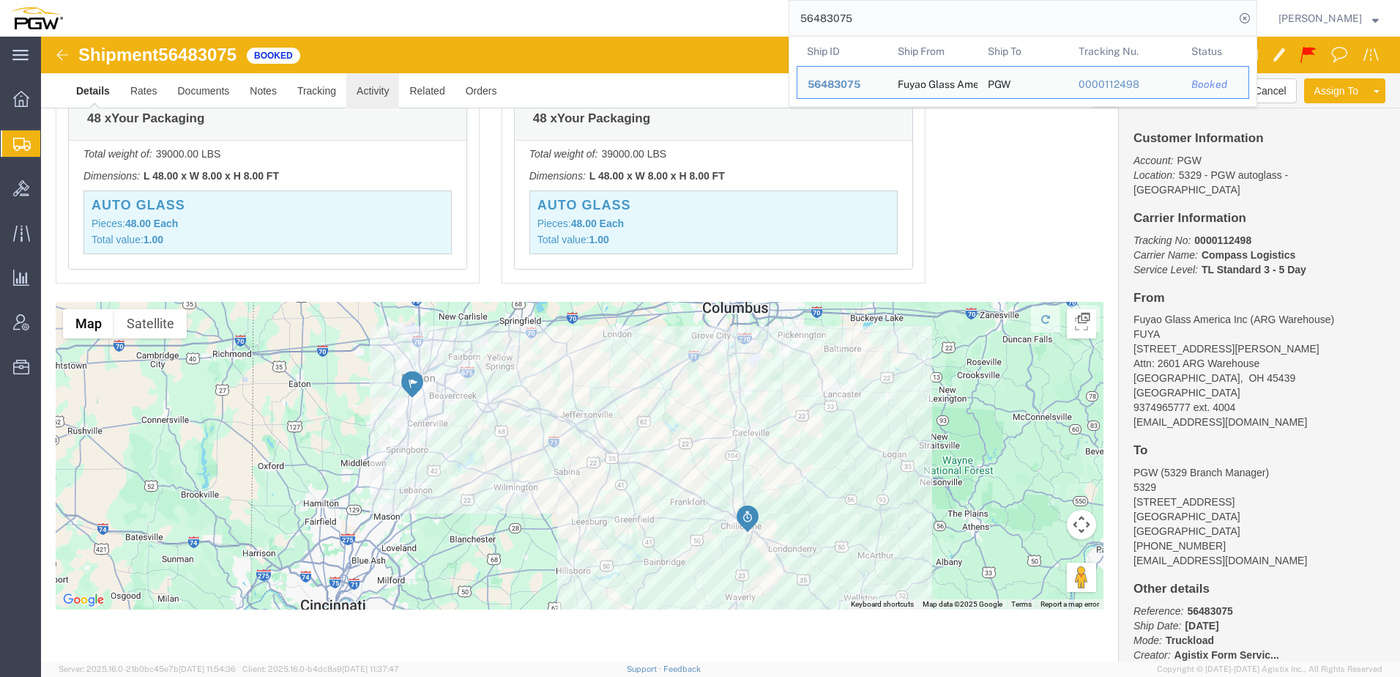
click link "Activity"
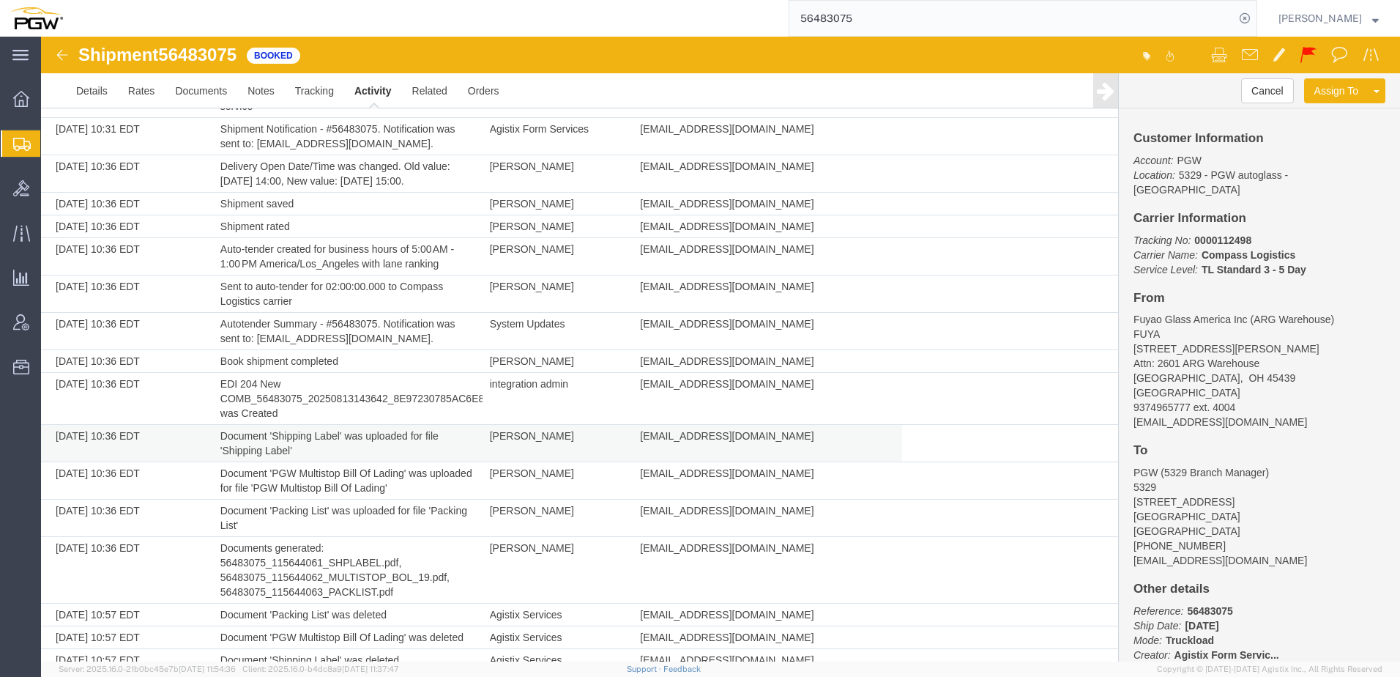
scroll to position [513, 0]
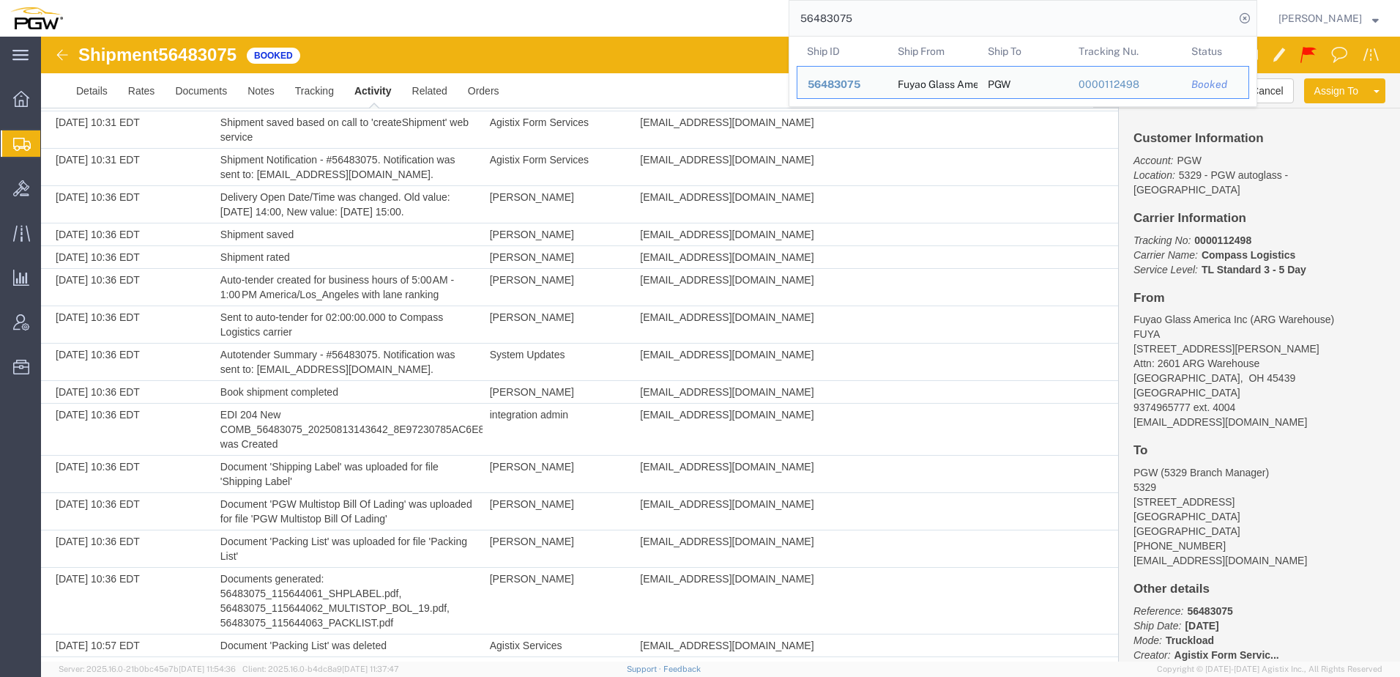
drag, startPoint x: 924, startPoint y: 21, endPoint x: 242, endPoint y: -24, distance: 683.2
click at [242, 0] on html "main_menu Created with Sketch. Collapse Menu Overview Shipments Shipment Manage…" at bounding box center [700, 338] width 1400 height 677
paste input "88"
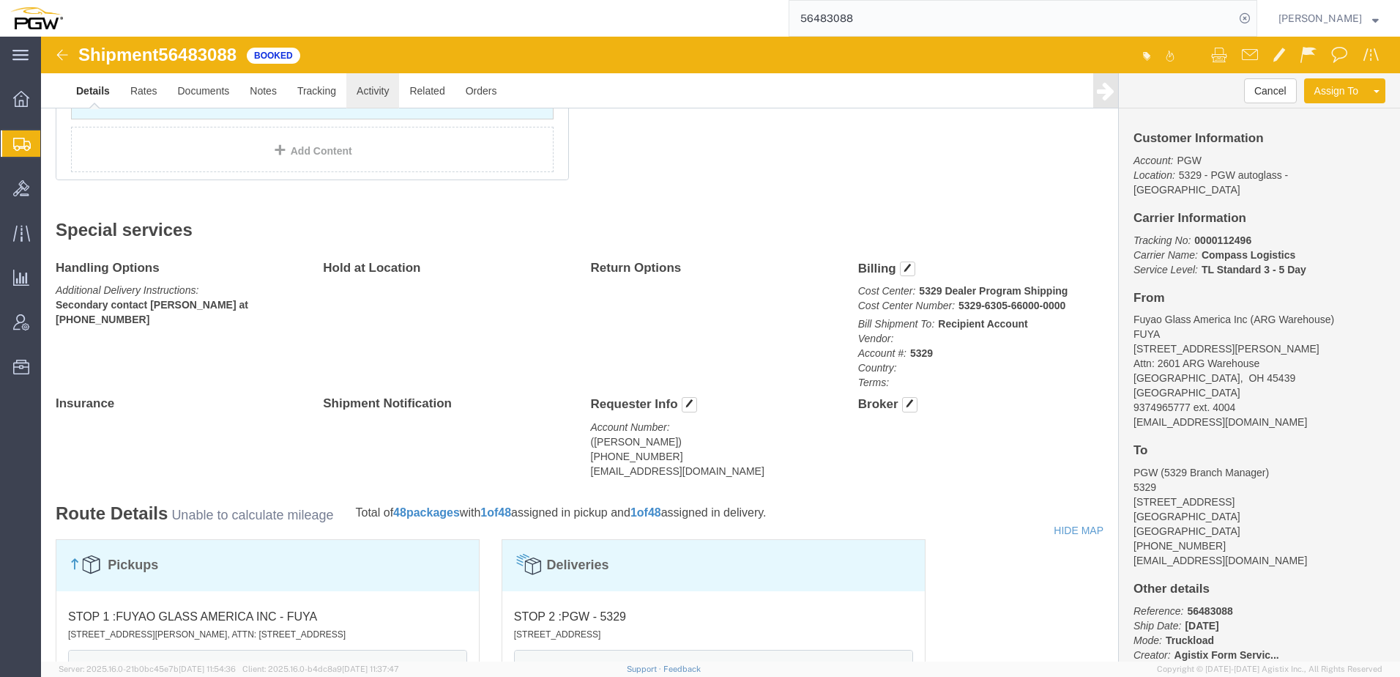
click link "Activity"
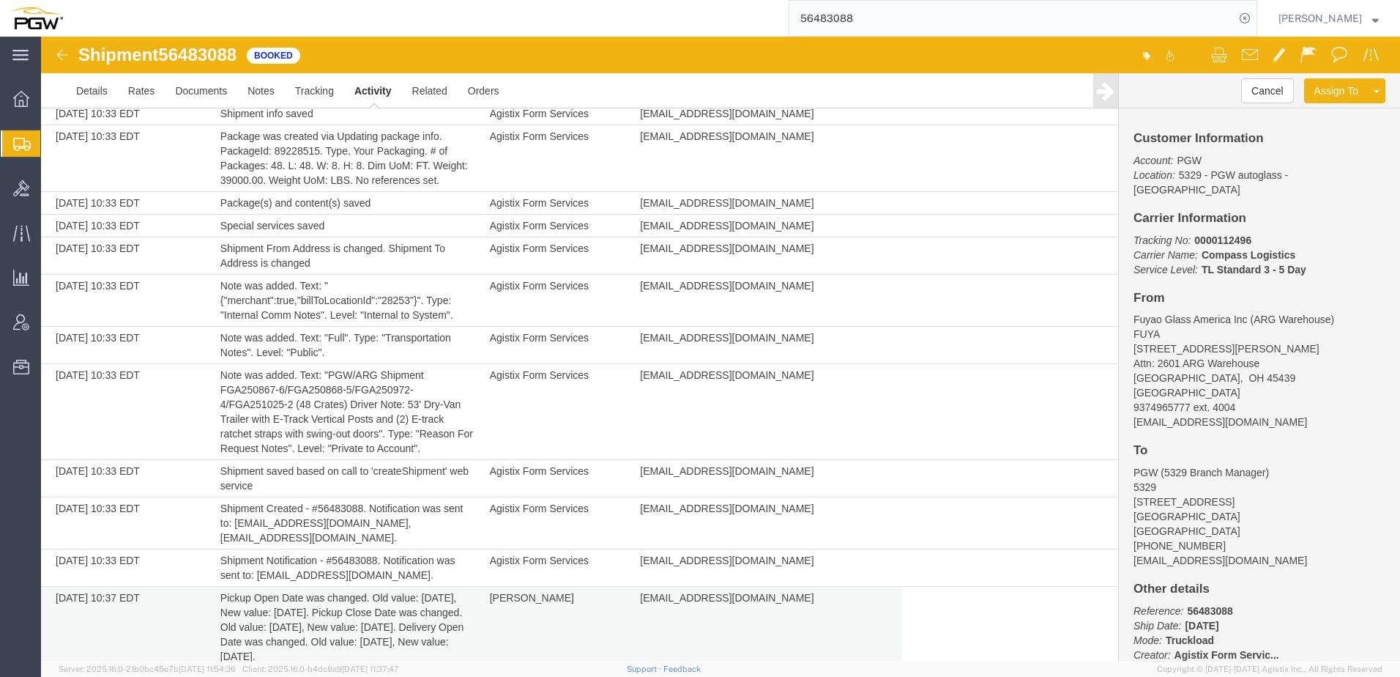
scroll to position [146, 0]
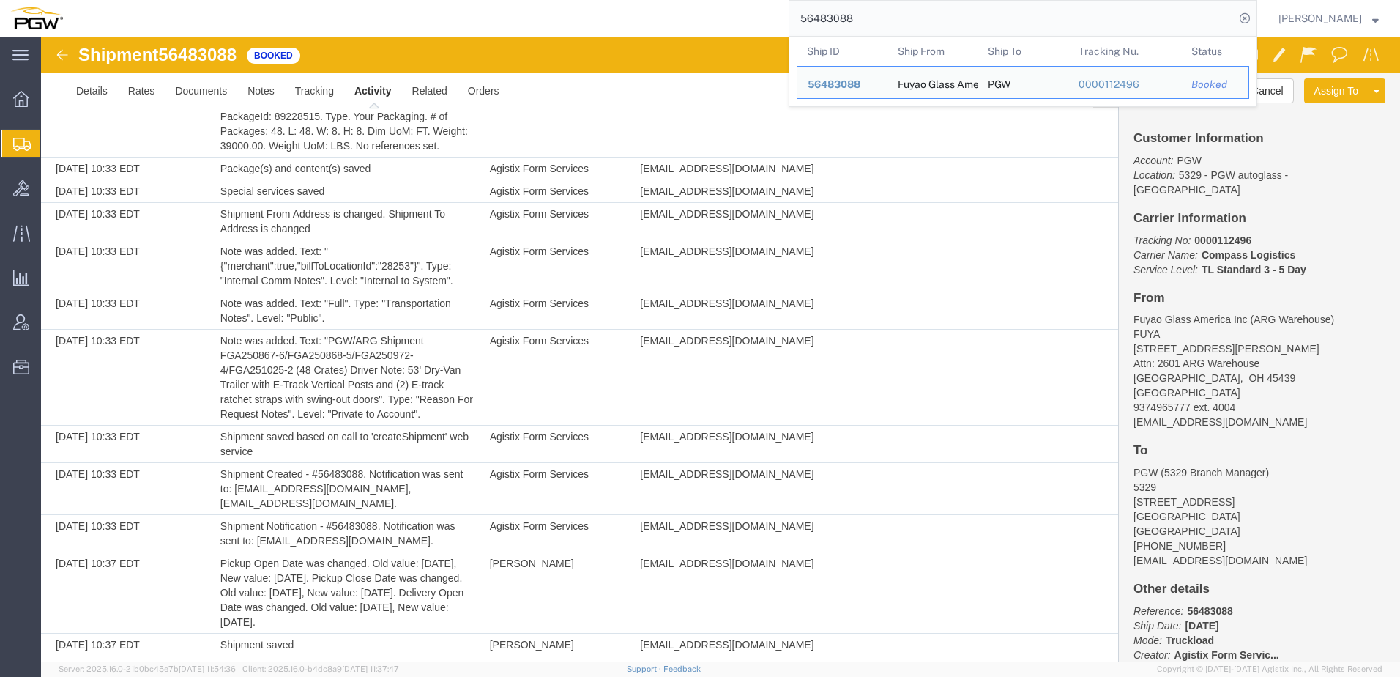
drag, startPoint x: 970, startPoint y: 13, endPoint x: 217, endPoint y: -33, distance: 754.2
click at [217, 0] on html "main_menu Created with Sketch. Collapse Menu Overview Shipments Shipment Manage…" at bounding box center [700, 338] width 1400 height 677
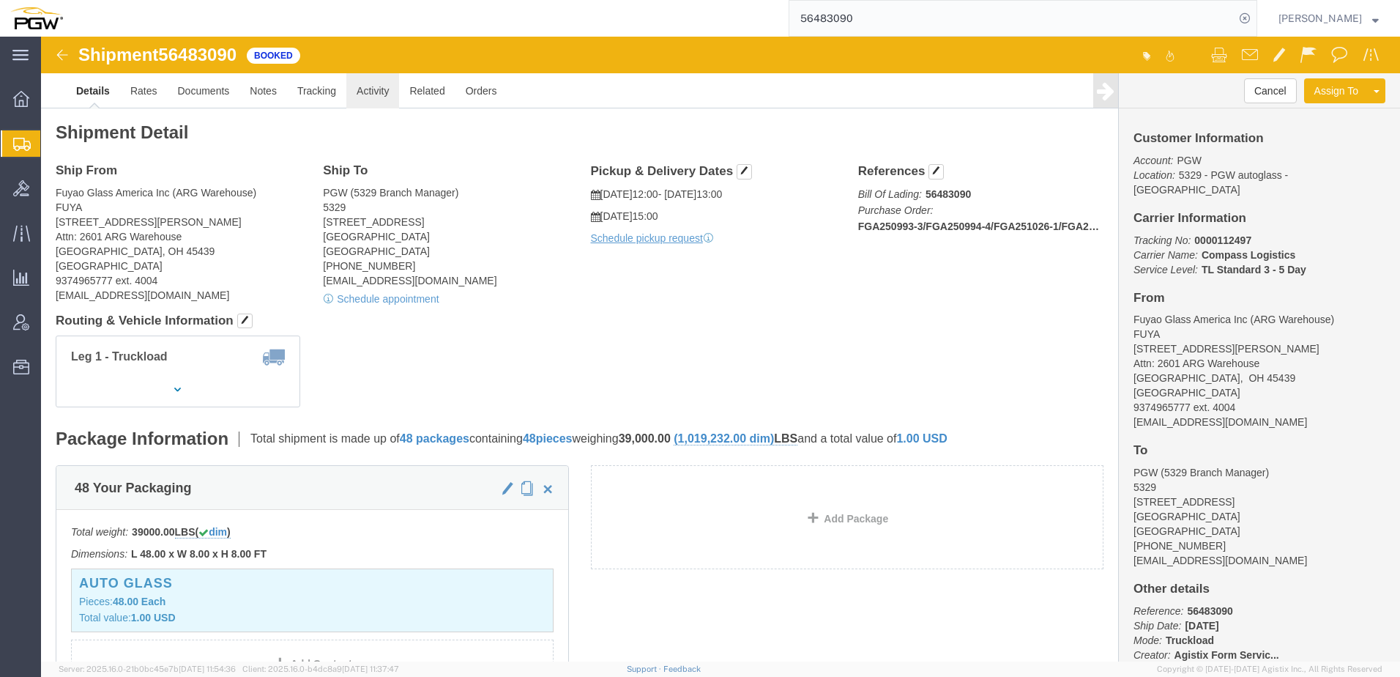
click link "Activity"
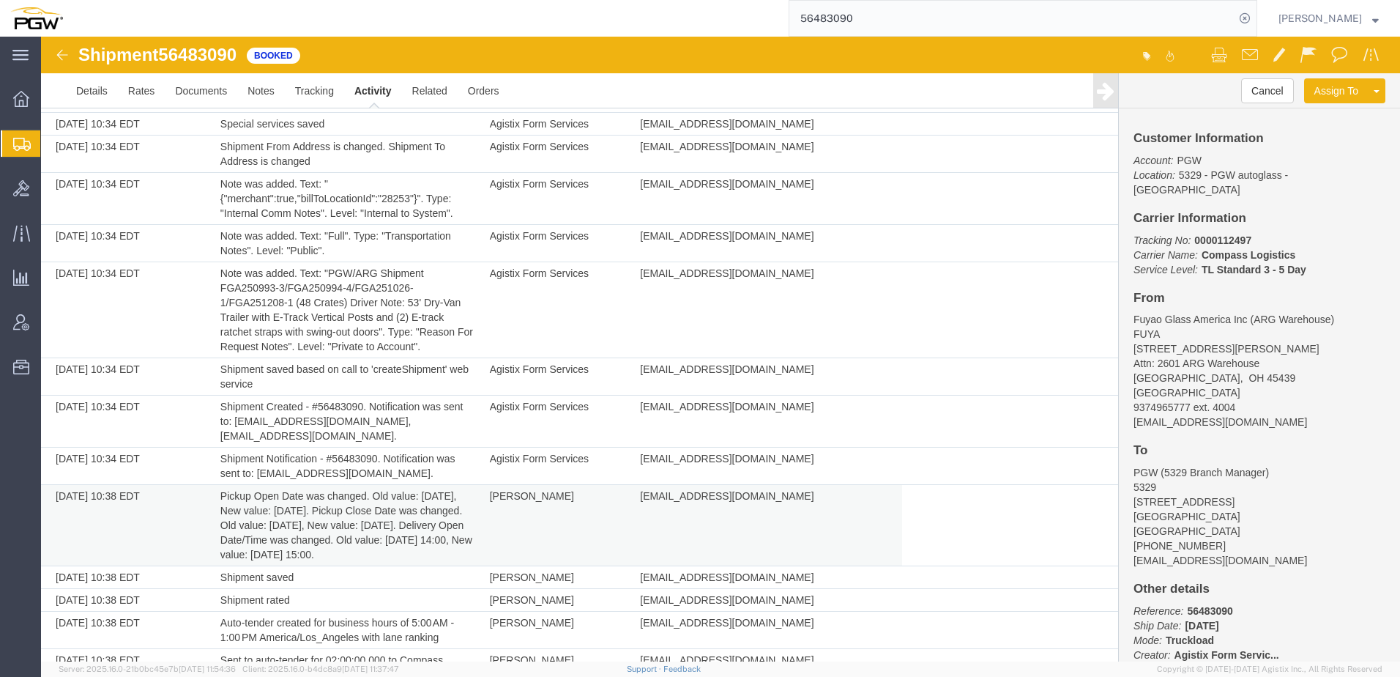
scroll to position [220, 0]
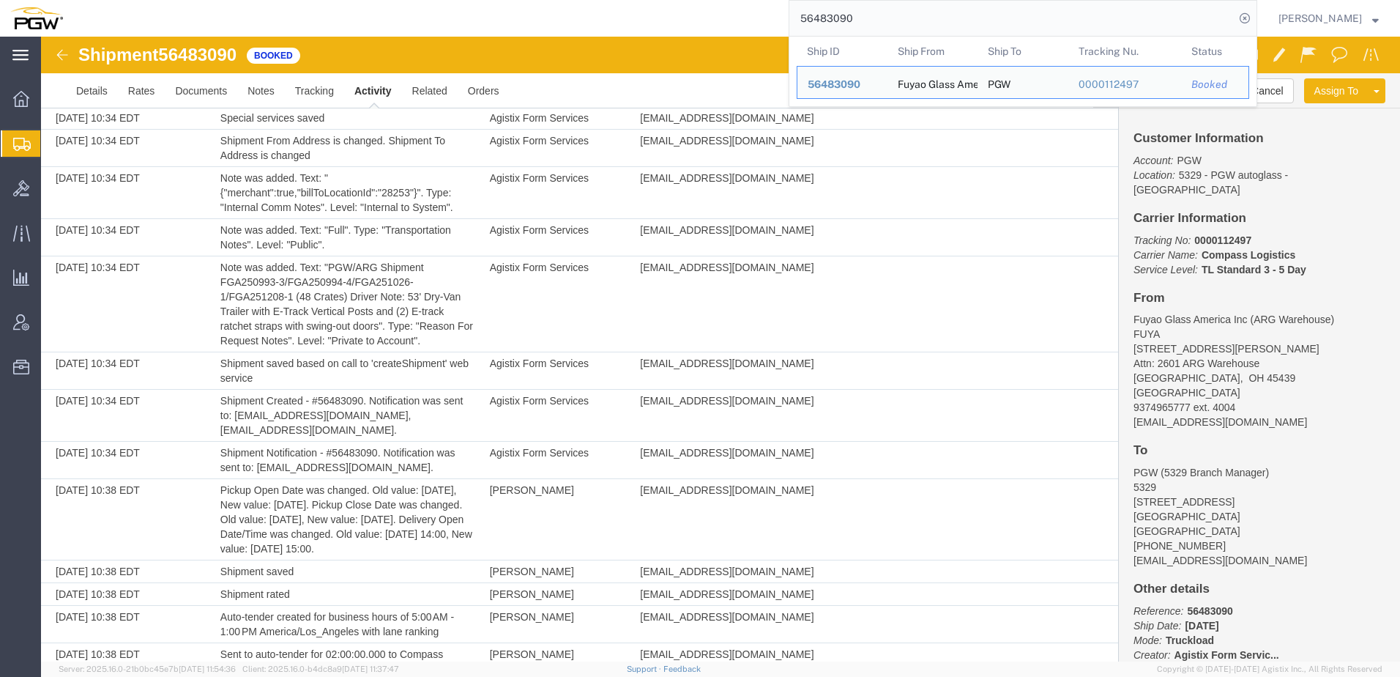
drag, startPoint x: 918, startPoint y: 22, endPoint x: 22, endPoint y: 61, distance: 897.1
click at [240, 34] on div "56483090 Ship ID Ship From Ship To Tracking Nu. Status Ship ID 56483090 Ship Fr…" at bounding box center [665, 18] width 1184 height 37
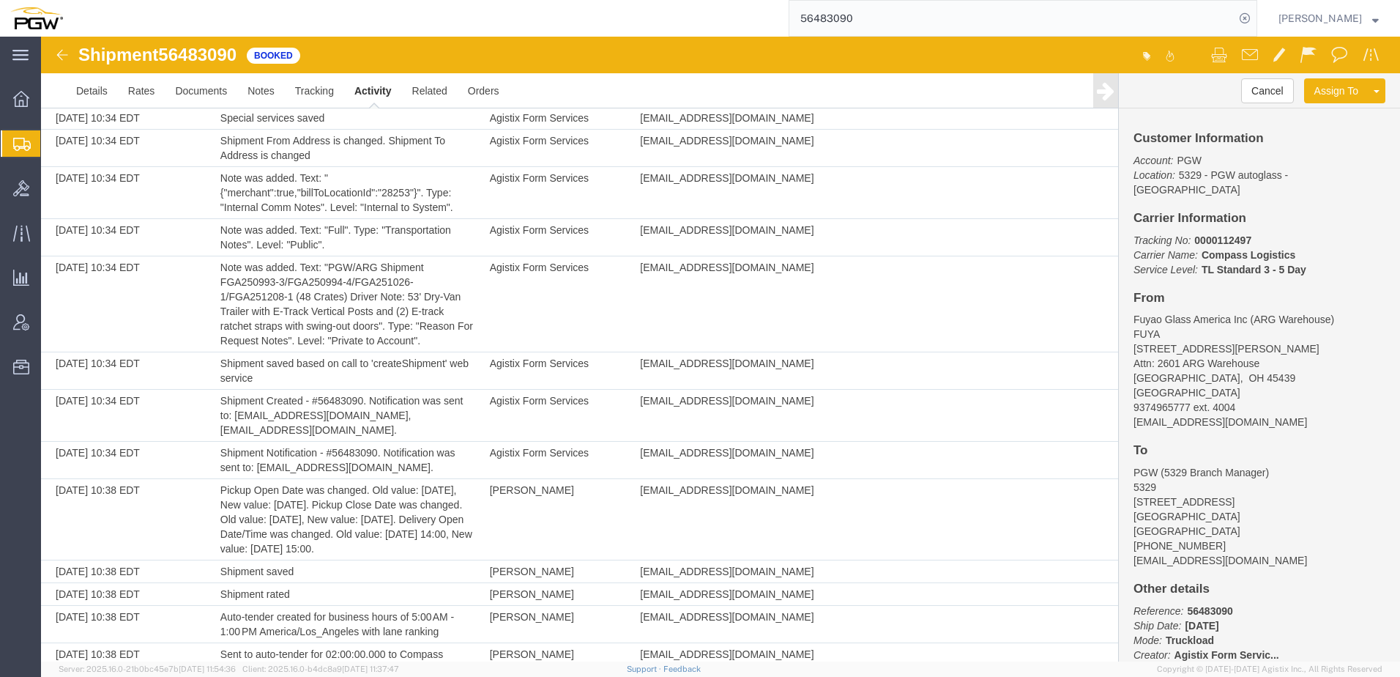
paste input "96093"
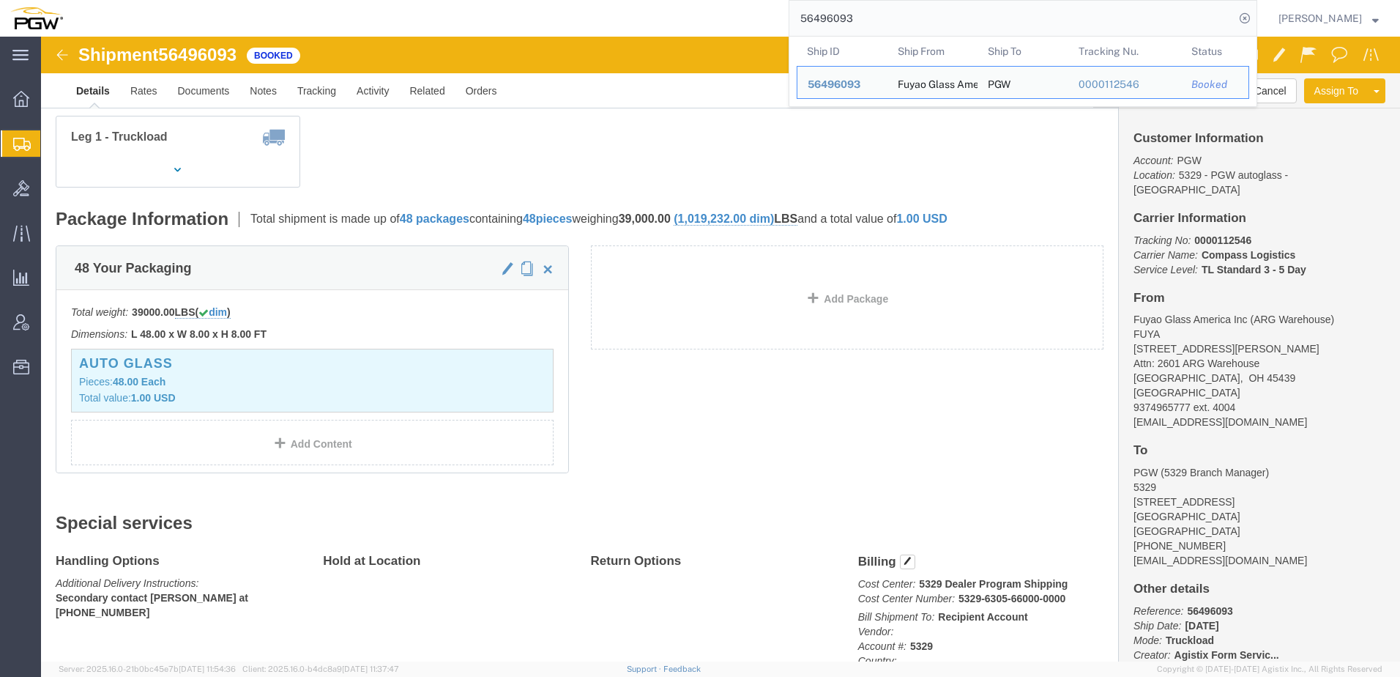
drag, startPoint x: 926, startPoint y: 14, endPoint x: 573, endPoint y: 6, distance: 352.3
click at [573, 6] on div "56496093 Ship ID Ship From Ship To Tracking Nu. Status Ship ID 56496093 Ship Fr…" at bounding box center [665, 18] width 1184 height 37
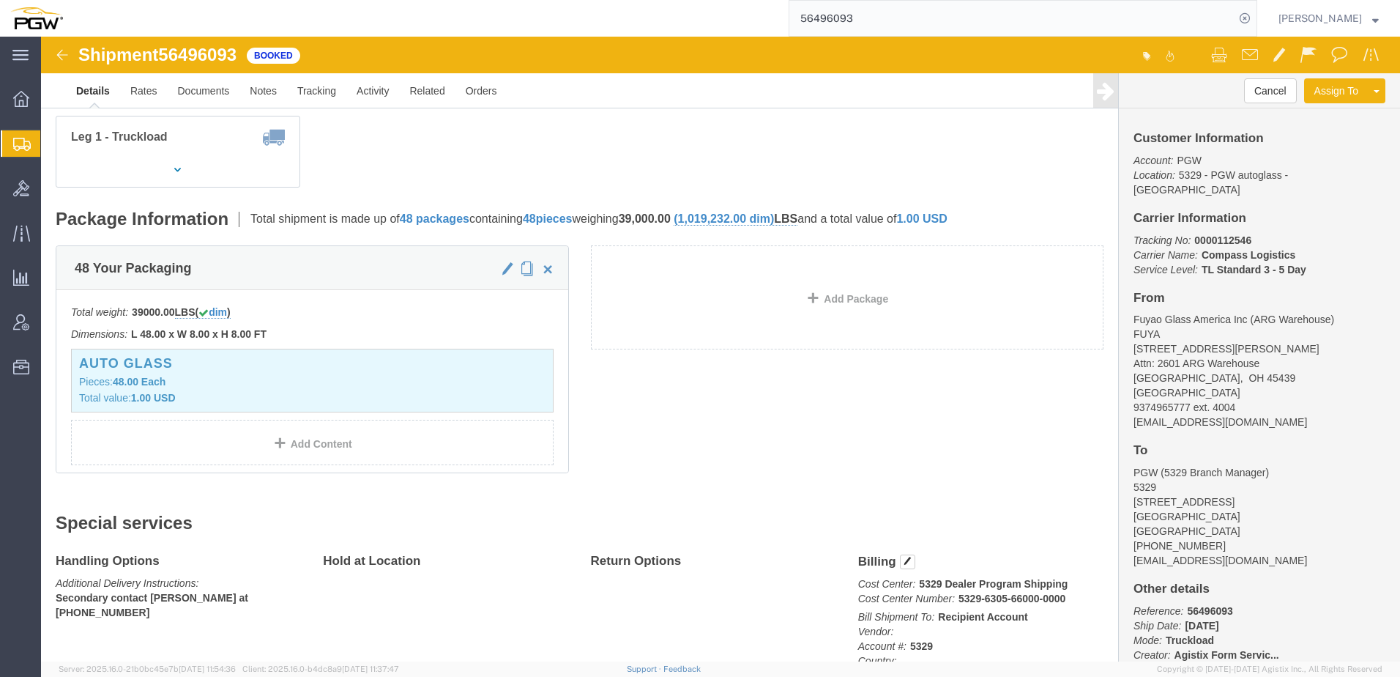
click div "Leg 1 - Truckload Vehicle 1: Standard Dry Van (53 Feet) Number of trucks: 1"
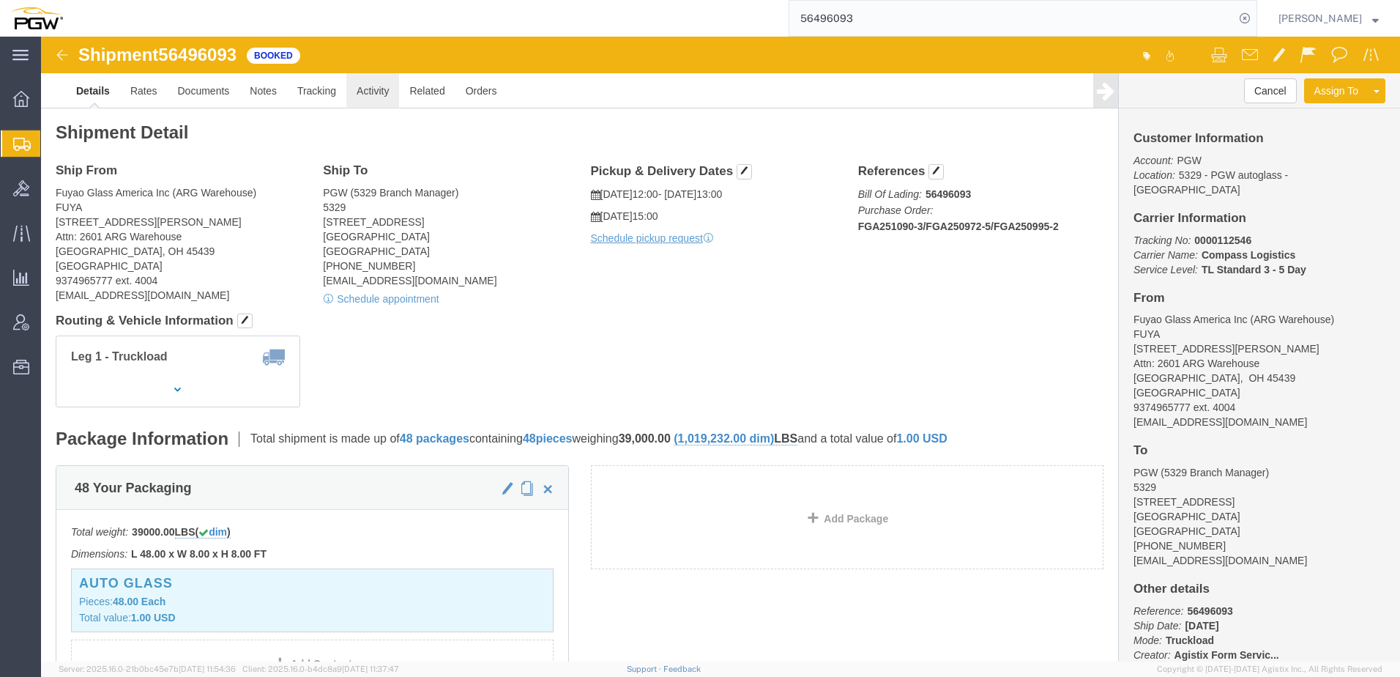
click link "Activity"
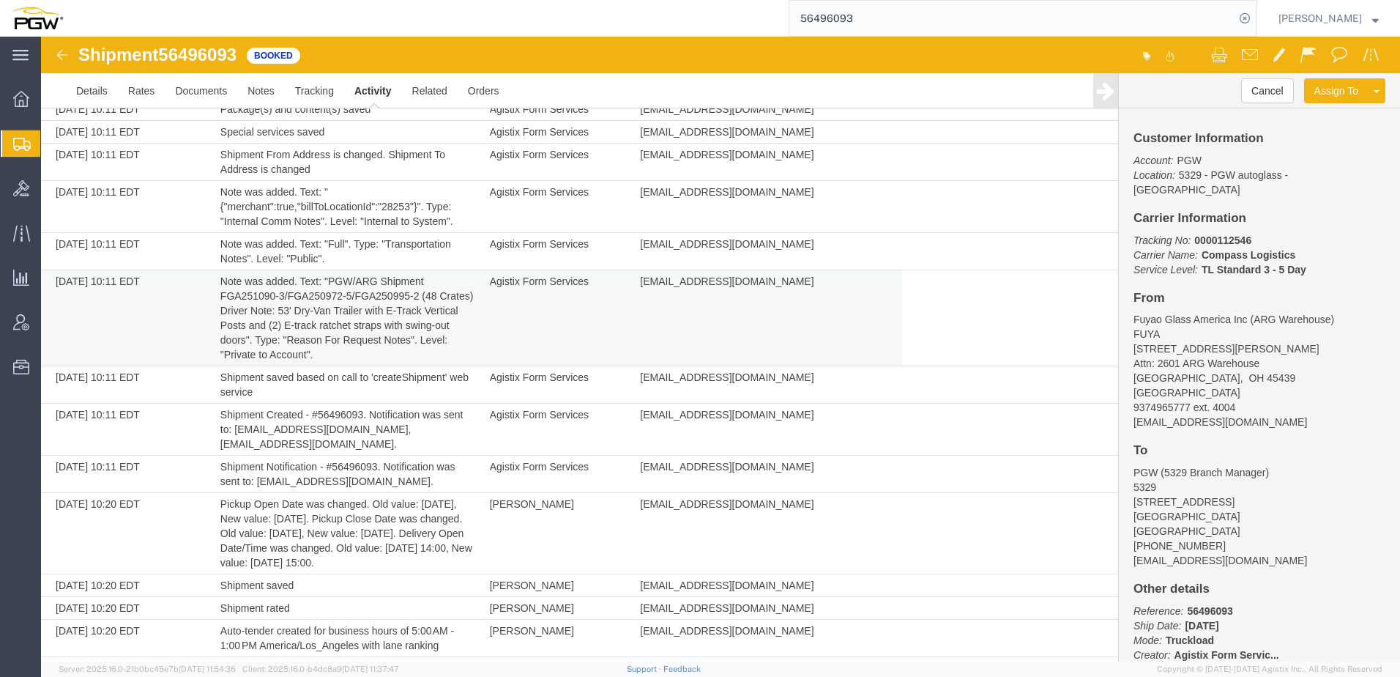
scroll to position [220, 0]
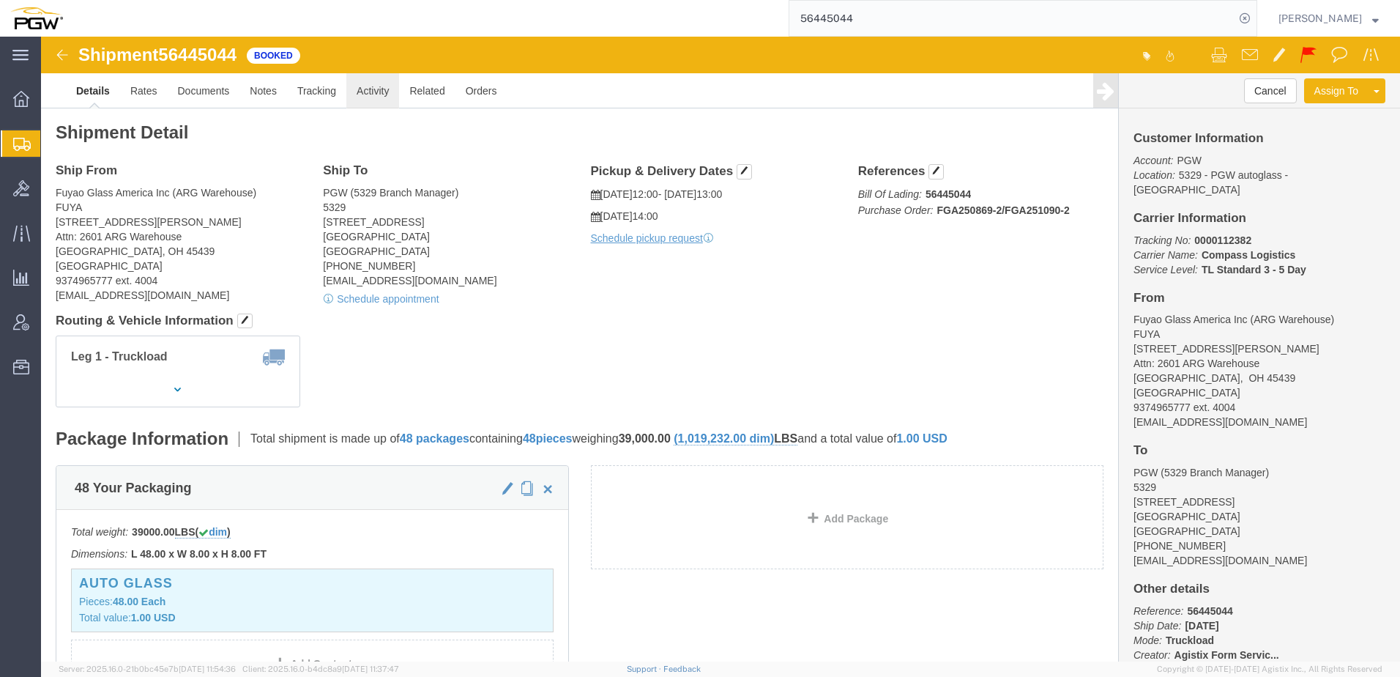
click link "Activity"
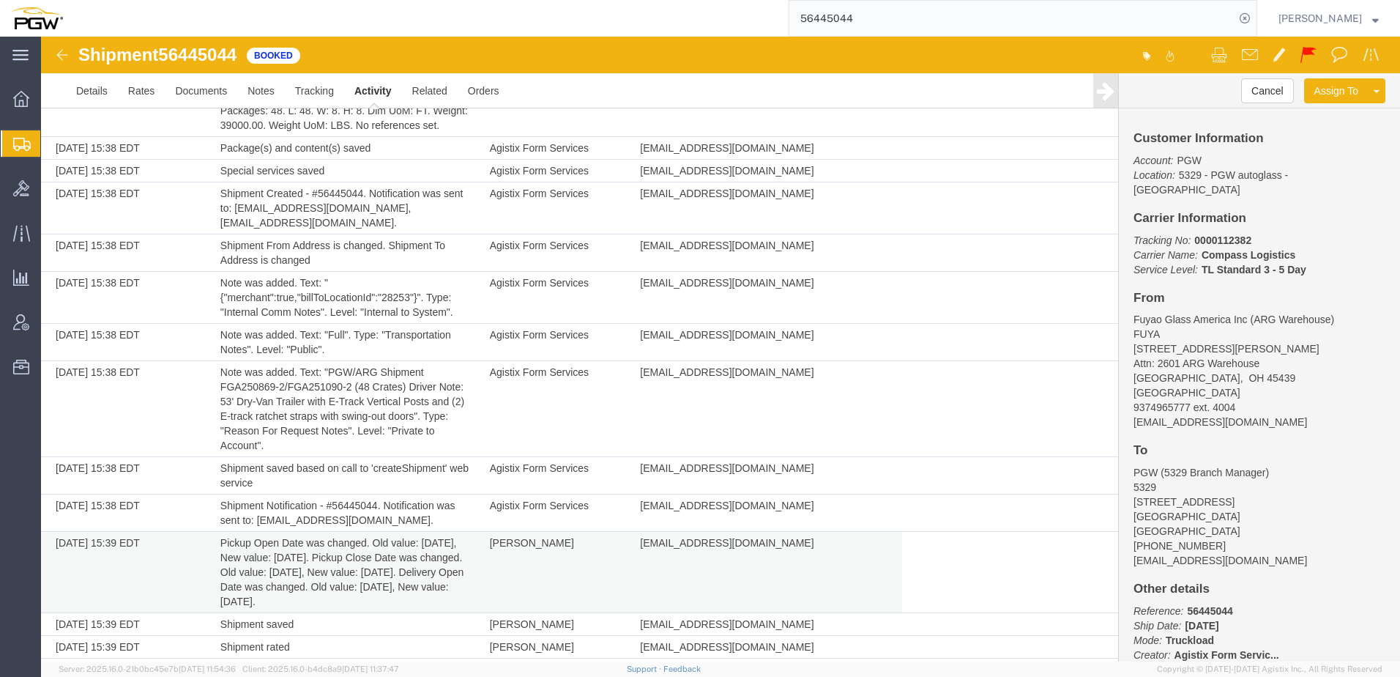
scroll to position [220, 0]
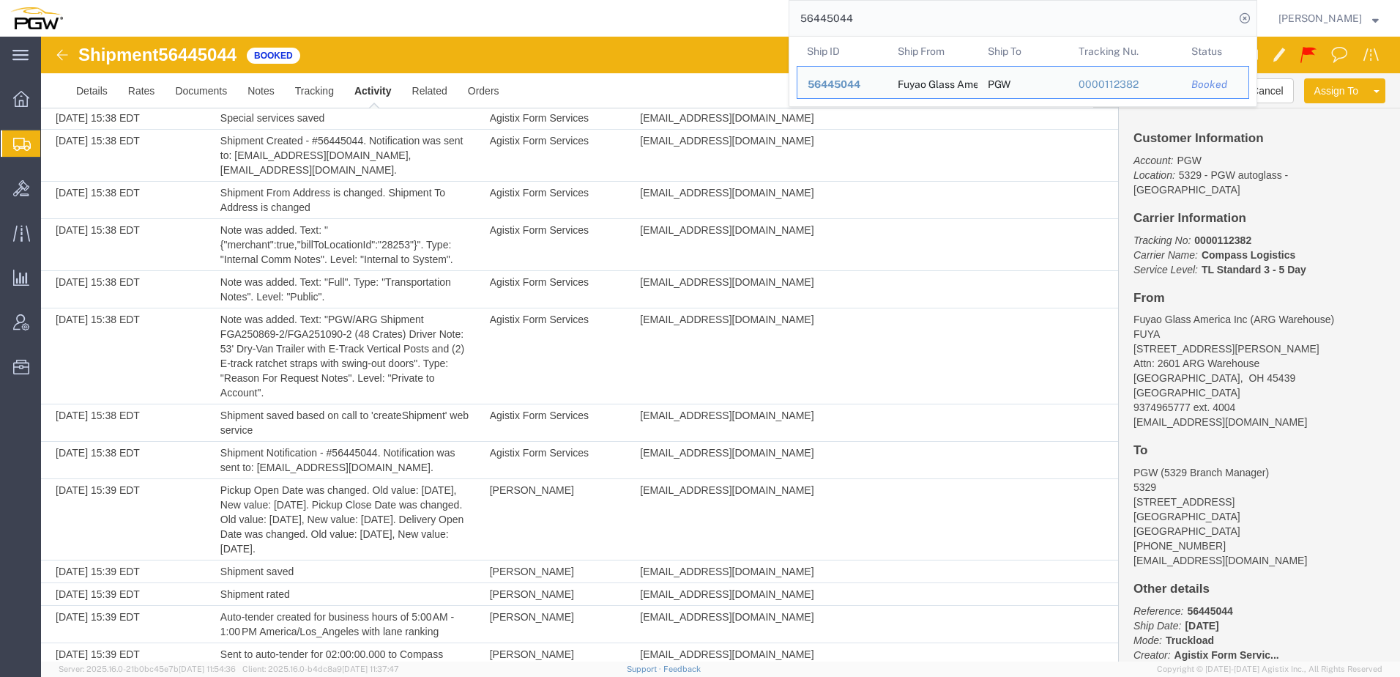
drag, startPoint x: 843, startPoint y: 4, endPoint x: 22, endPoint y: -10, distance: 821.0
click at [22, 0] on html "main_menu Created with Sketch. Collapse Menu Overview Shipments Shipment Manage…" at bounding box center [700, 338] width 1400 height 677
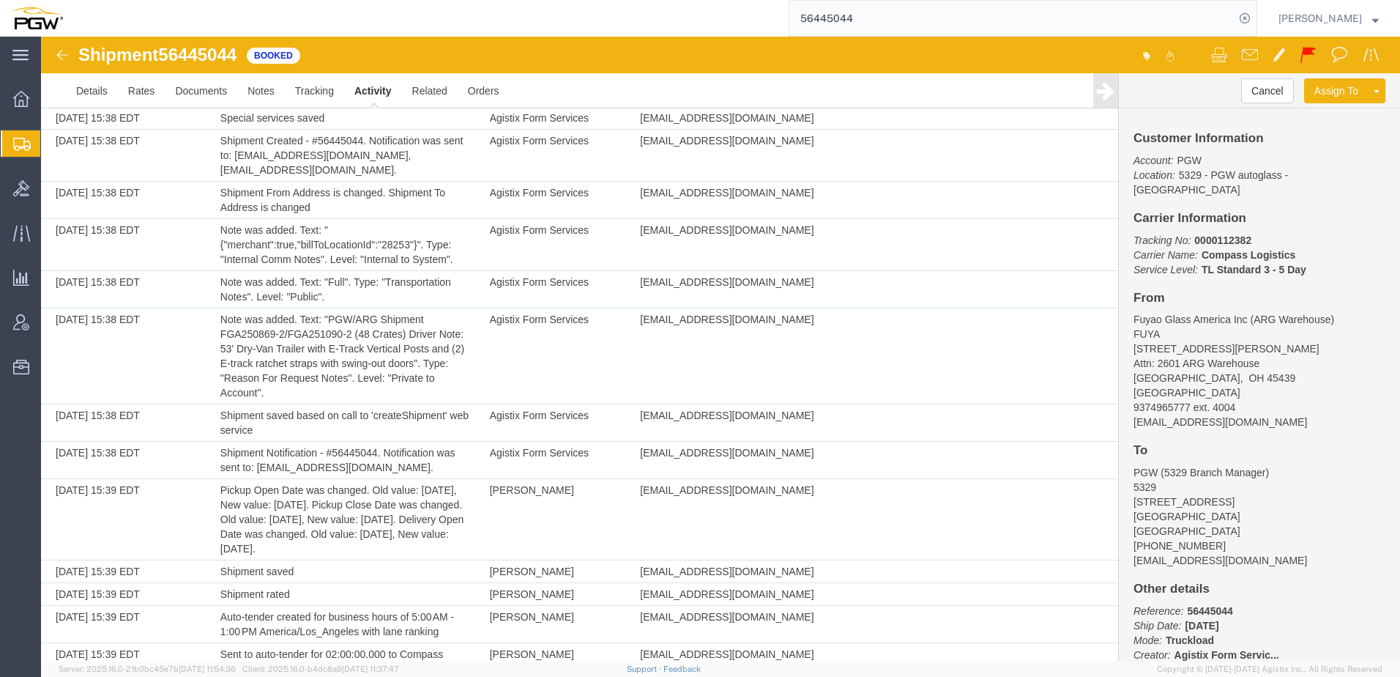
paste input "501955"
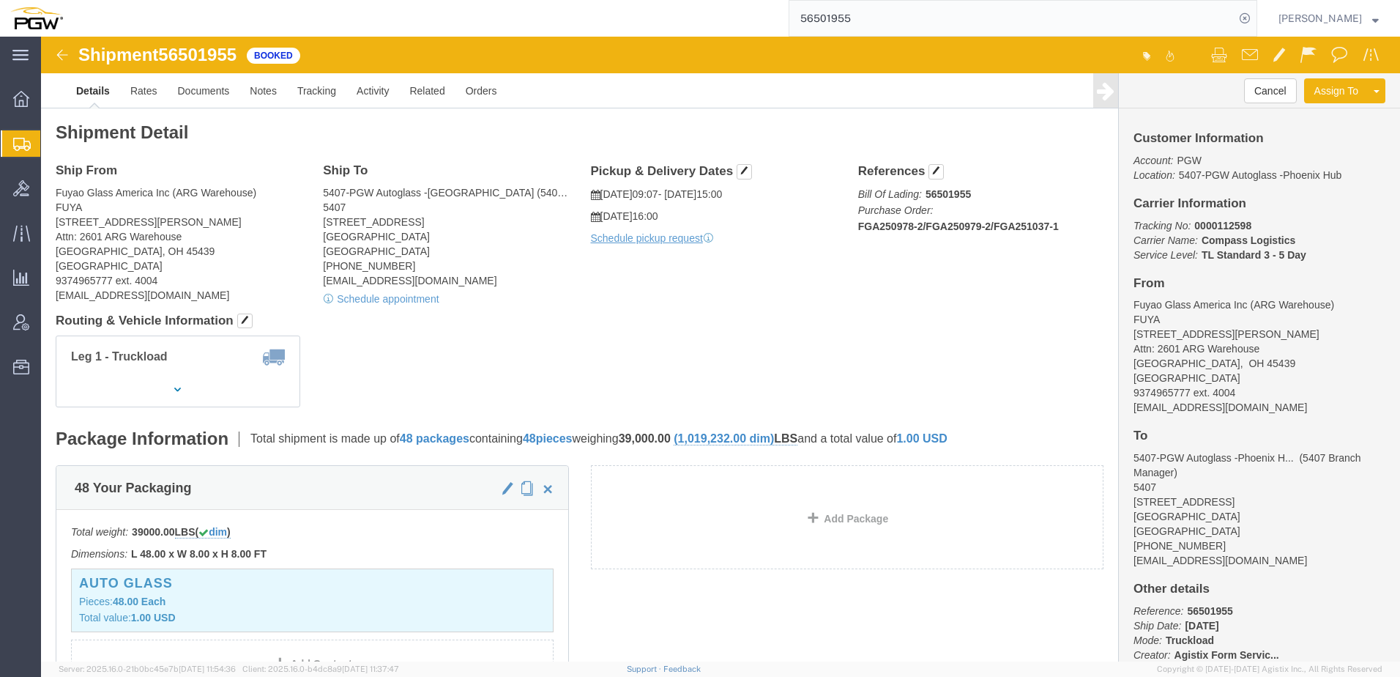
click div "Leg 1 - Truckload Vehicle 1: Standard Dry Van (53 Feet) Number of trucks: 1"
click link "Activity"
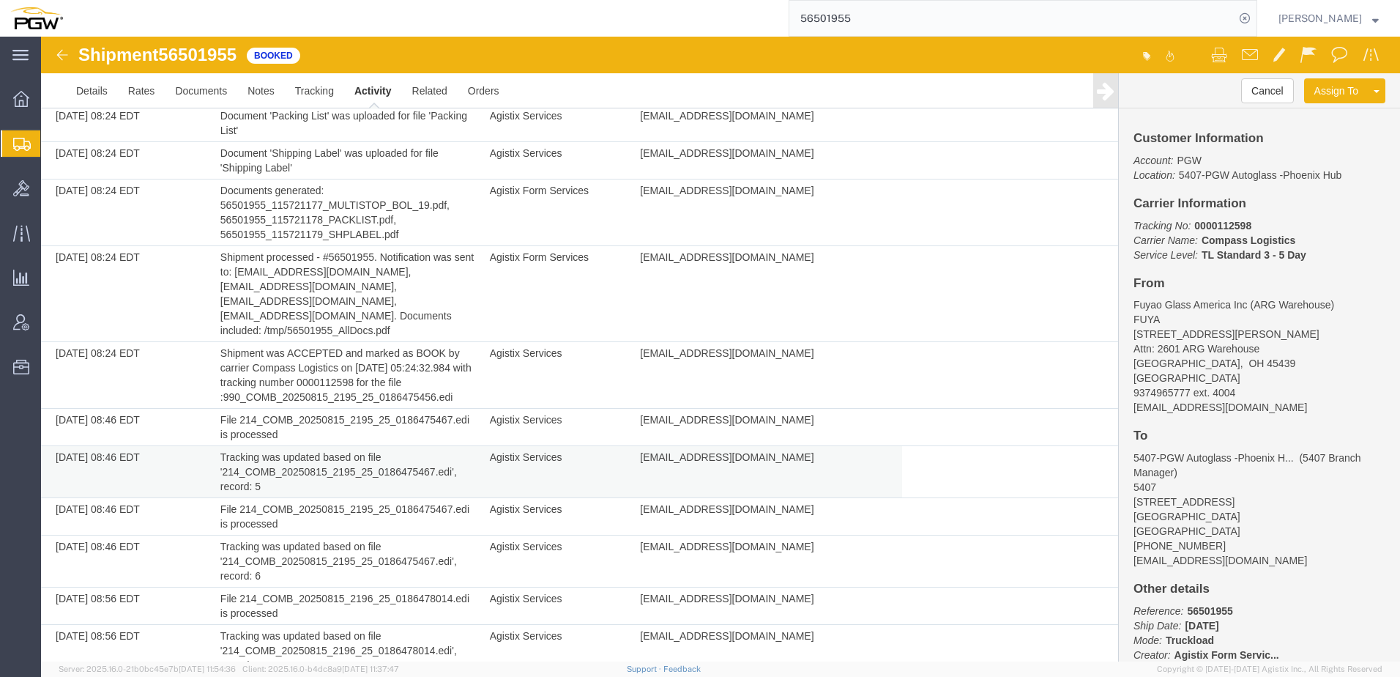
scroll to position [1194, 0]
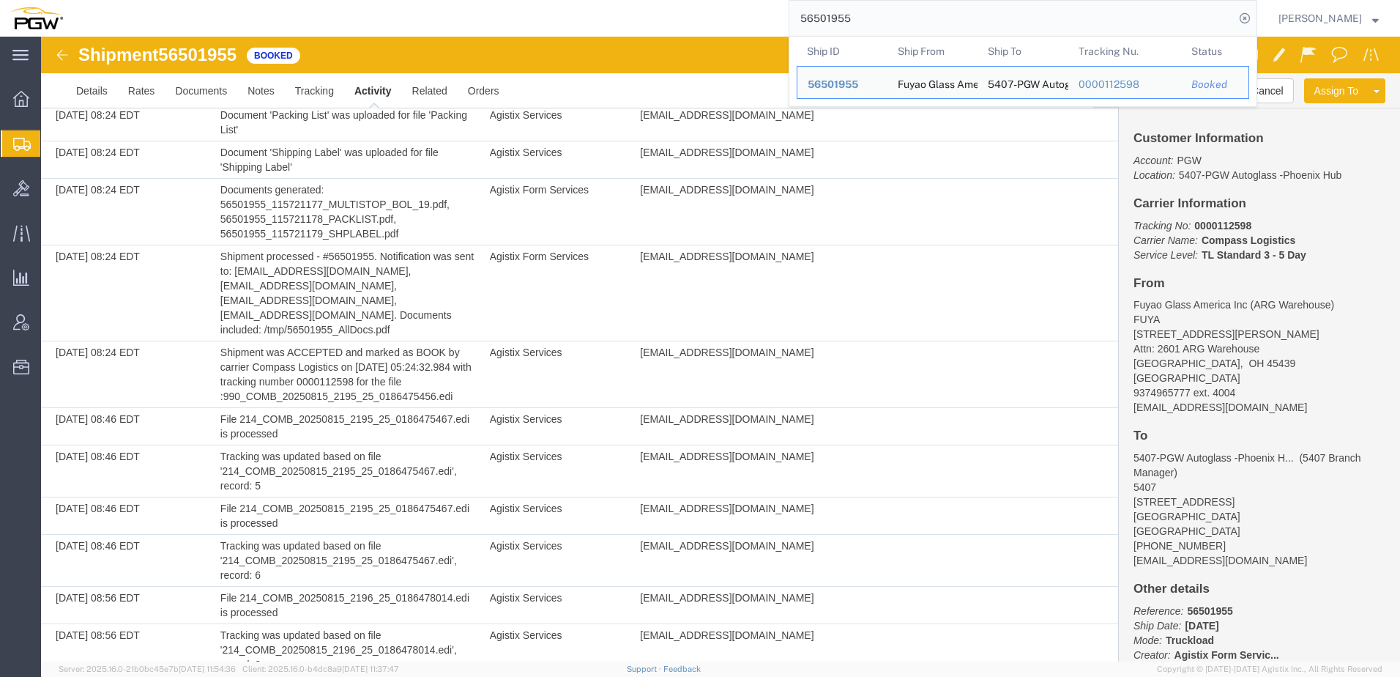
drag, startPoint x: 1015, startPoint y: 8, endPoint x: 331, endPoint y: -6, distance: 684.1
click at [331, 0] on html "main_menu Created with Sketch. Collapse Menu Overview Shipments Shipment Manage…" at bounding box center [700, 338] width 1400 height 677
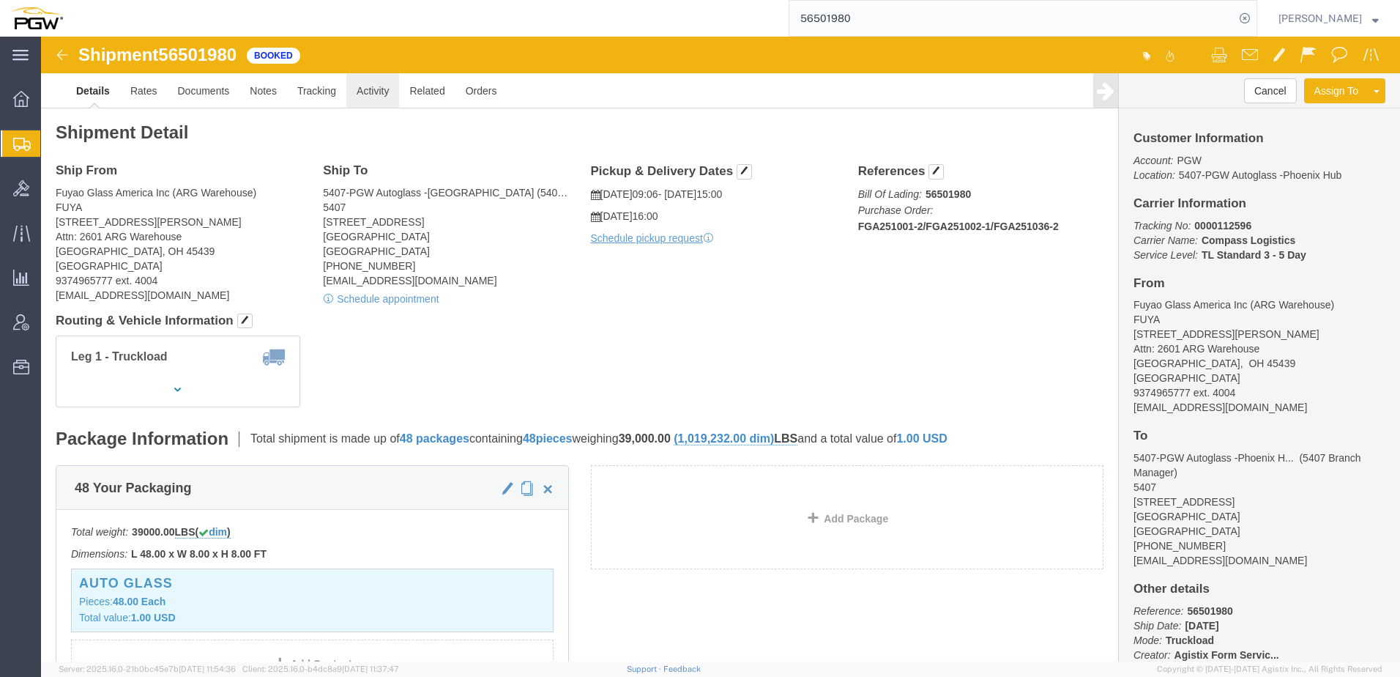
click link "Activity"
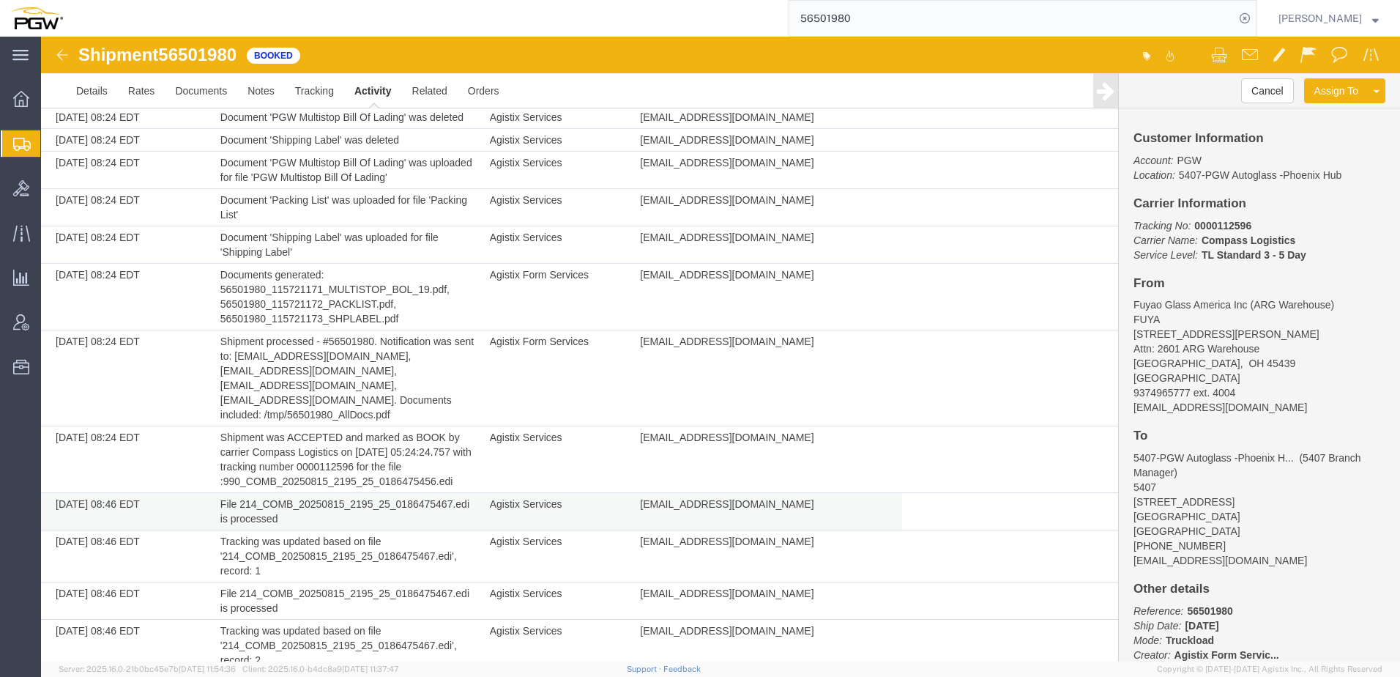
scroll to position [1194, 0]
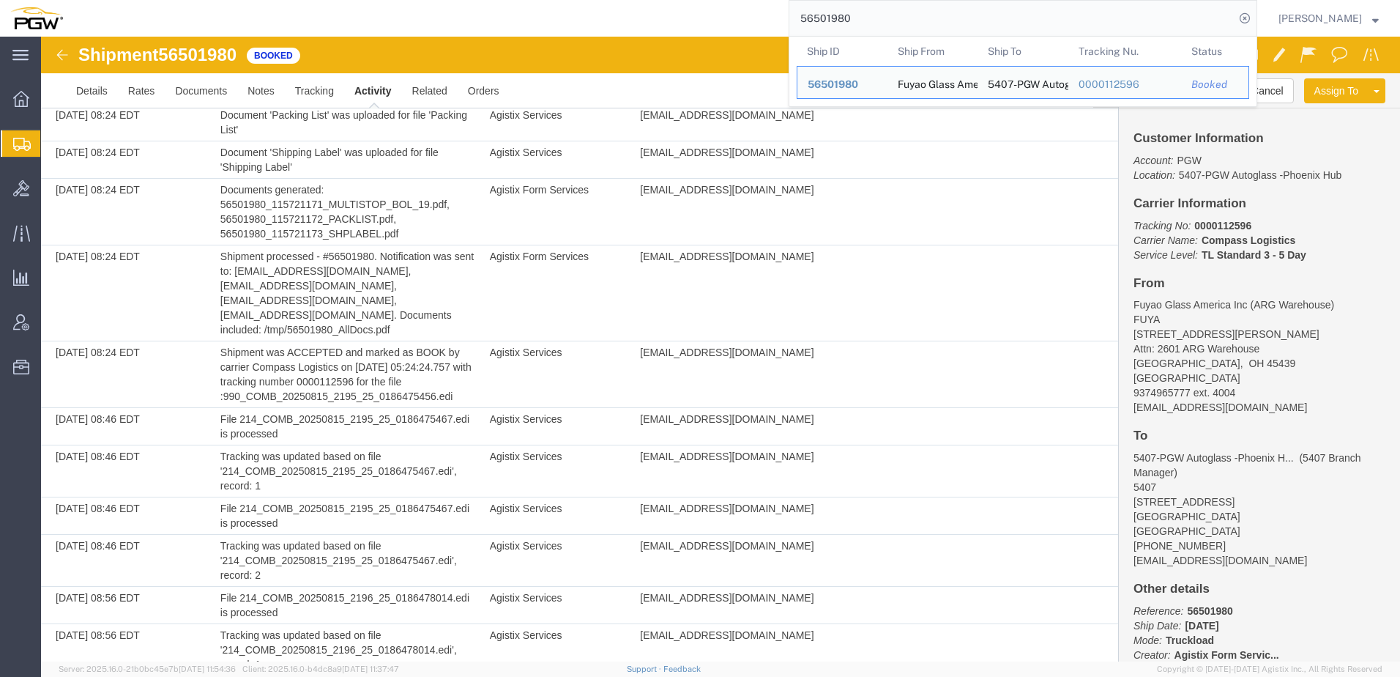
drag, startPoint x: 878, startPoint y: 28, endPoint x: 201, endPoint y: 13, distance: 676.8
click at [314, 10] on div "56501980 Ship ID Ship From Ship To Tracking Nu. Status Ship ID 56501980 Ship Fr…" at bounding box center [665, 18] width 1184 height 37
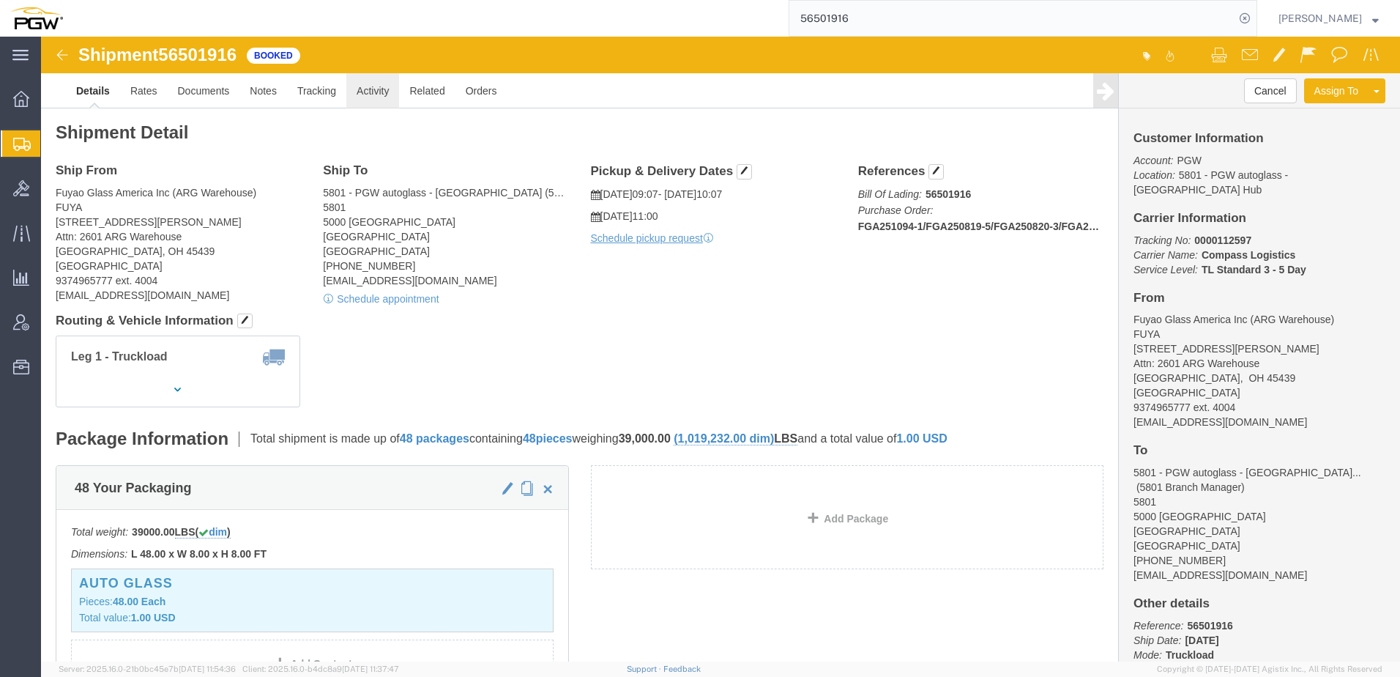
click link "Activity"
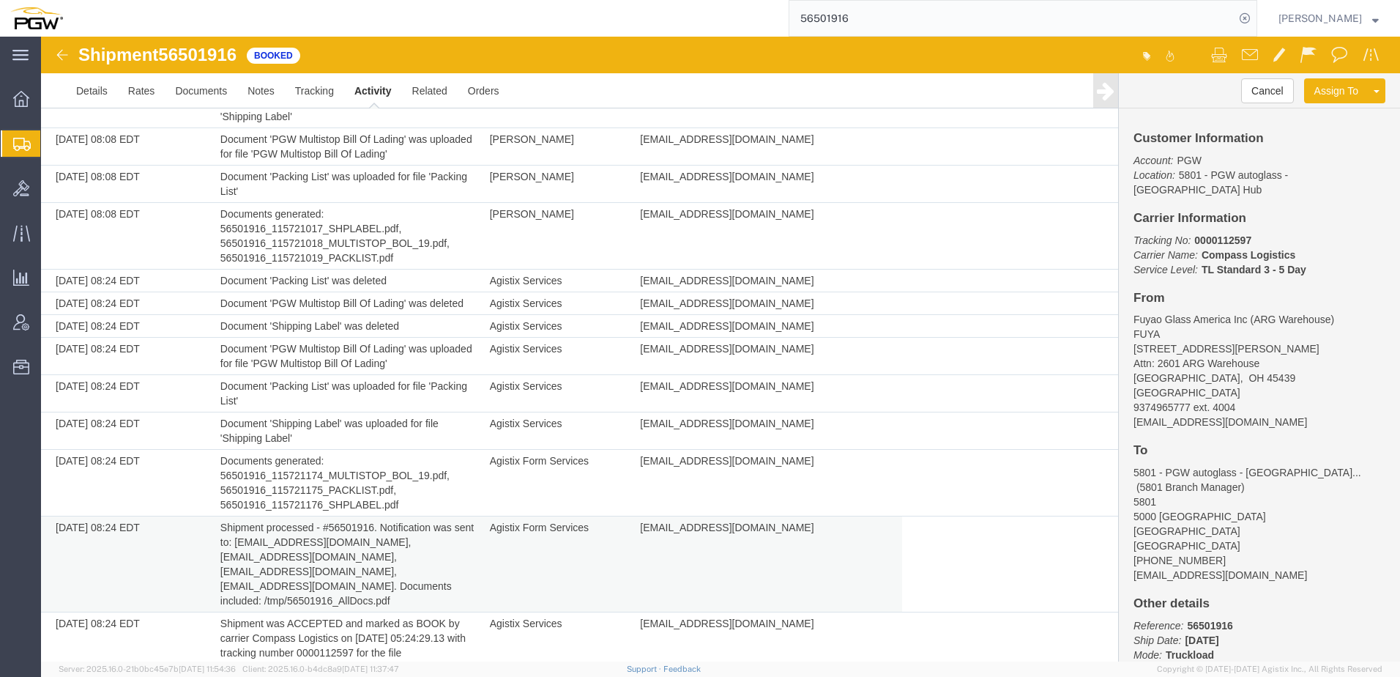
scroll to position [1238, 0]
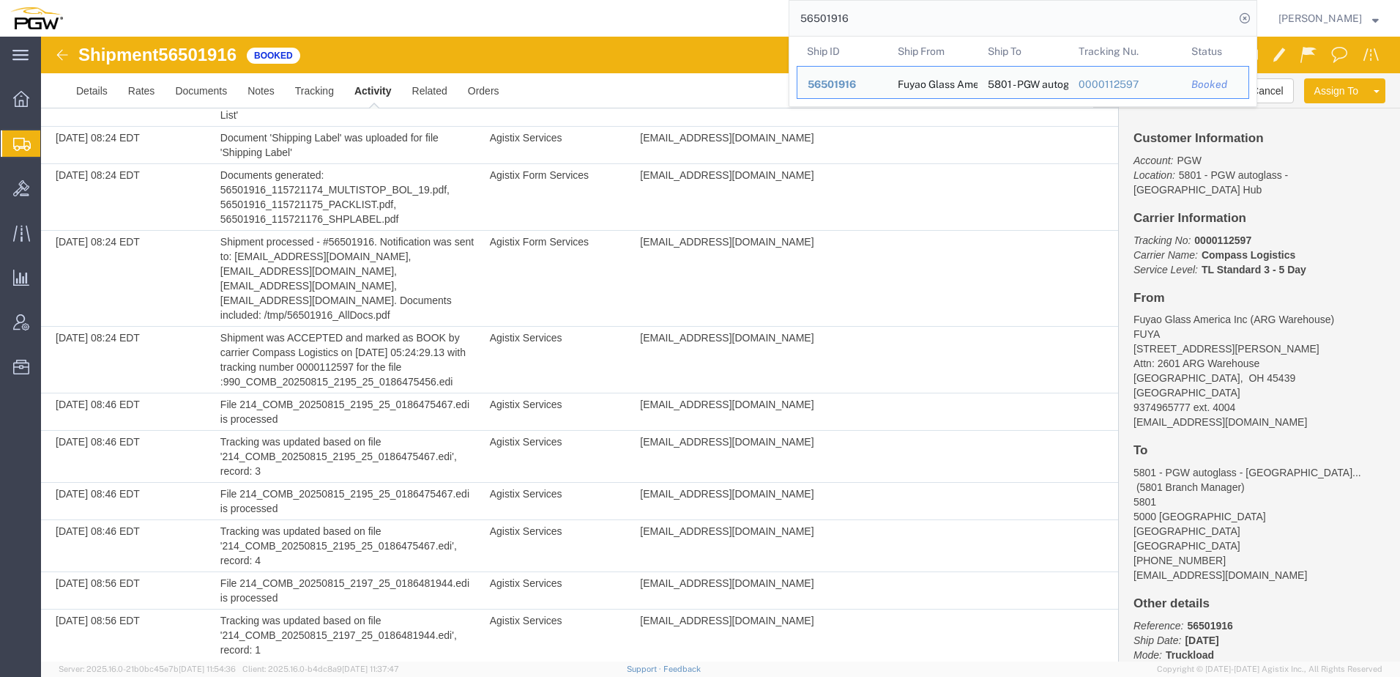
drag, startPoint x: 965, startPoint y: 12, endPoint x: 125, endPoint y: -4, distance: 840.1
click at [125, 0] on html "main_menu Created with Sketch. Collapse Menu Overview Shipments Shipment Manage…" at bounding box center [700, 338] width 1400 height 677
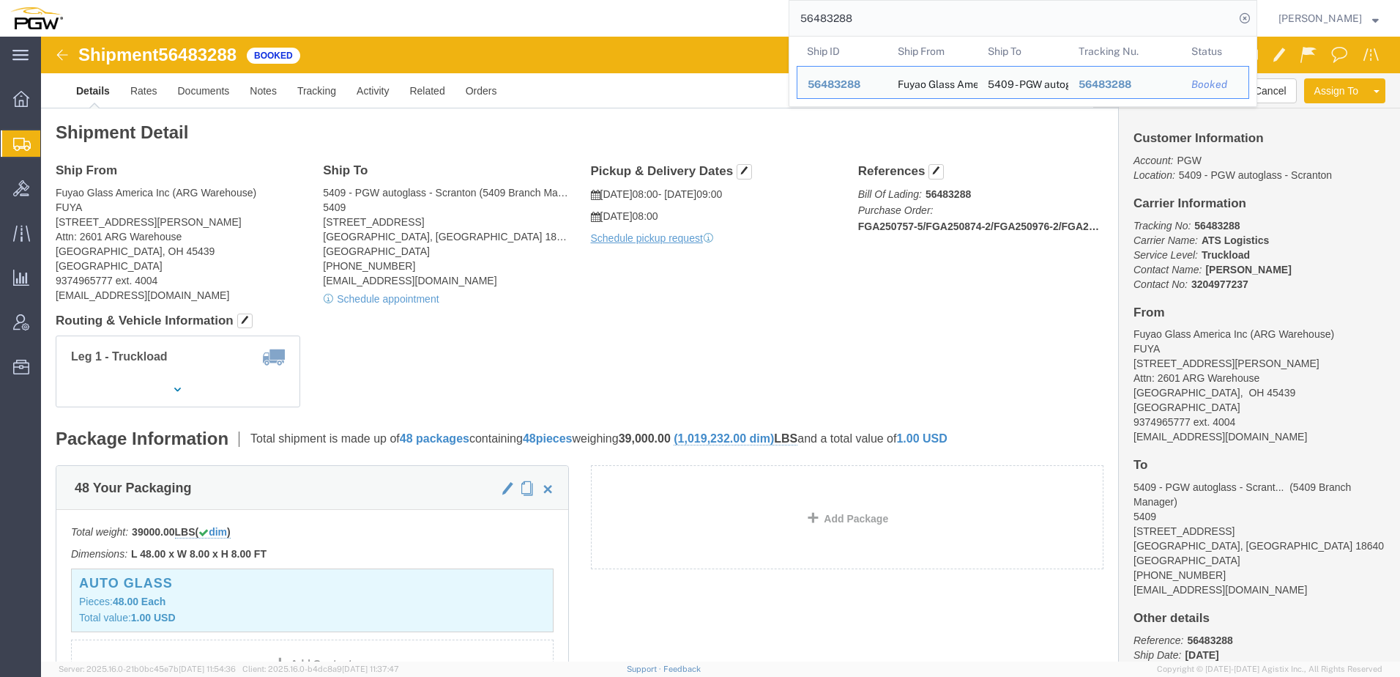
drag, startPoint x: 901, startPoint y: 23, endPoint x: 420, endPoint y: 7, distance: 480.6
click at [478, 1] on div "56483288 Ship ID Ship From Ship To Tracking Nu. Status Ship ID 56483288 Ship Fr…" at bounding box center [665, 18] width 1184 height 37
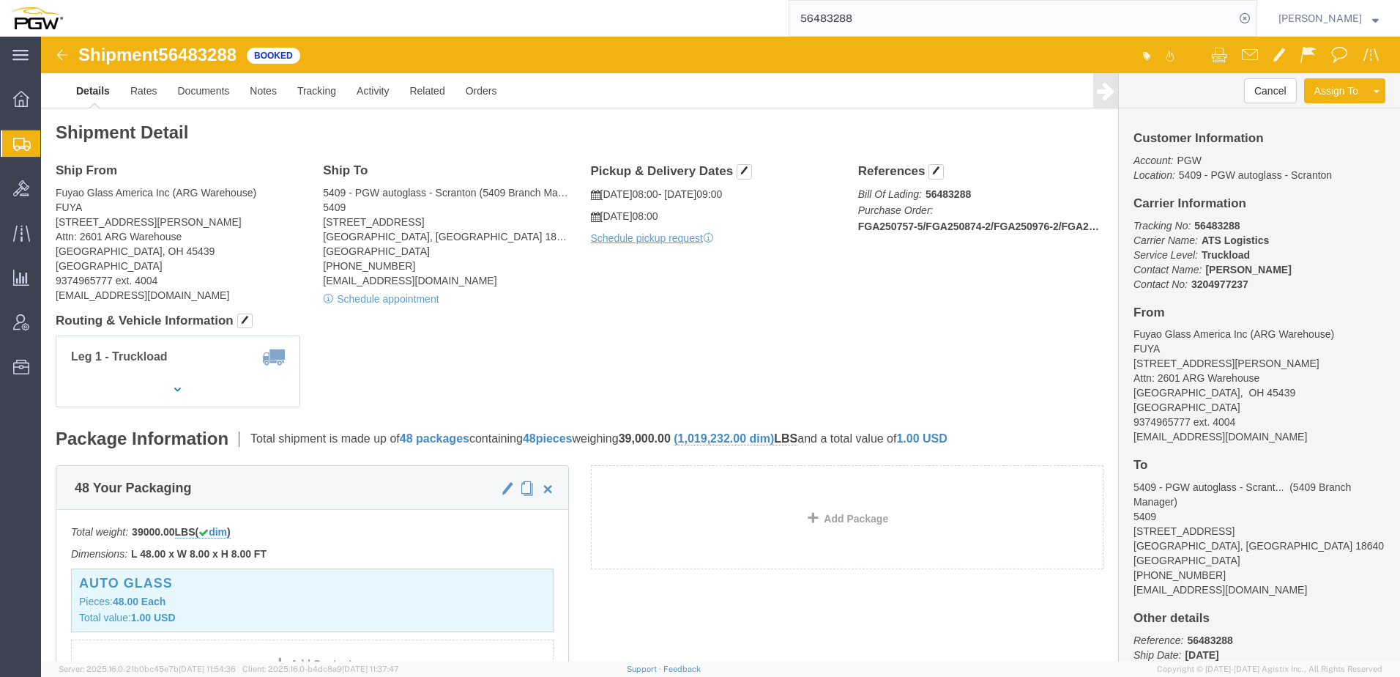
paste input "45013"
type input "56445013"
